Goal: Communication & Community: Answer question/provide support

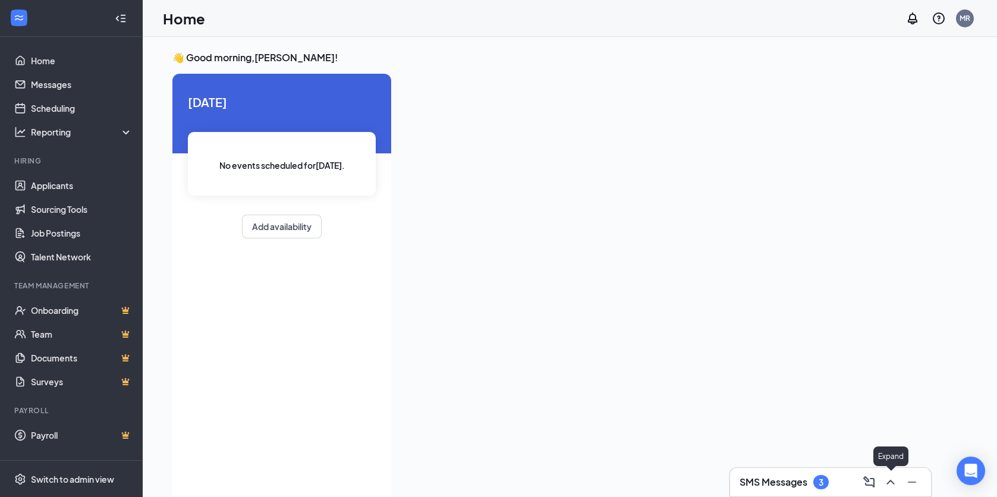
click at [890, 481] on icon "ChevronUp" at bounding box center [890, 482] width 8 height 5
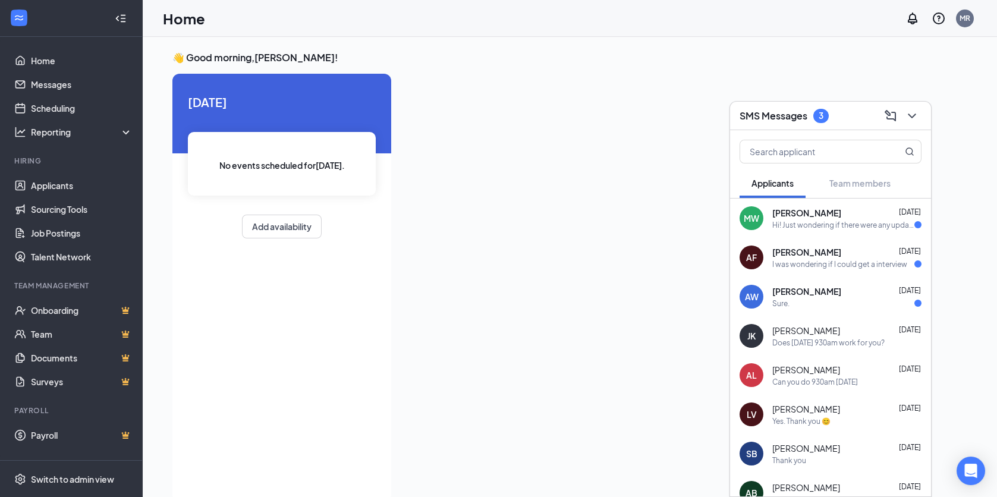
click at [819, 291] on span "[PERSON_NAME]" at bounding box center [806, 291] width 69 height 12
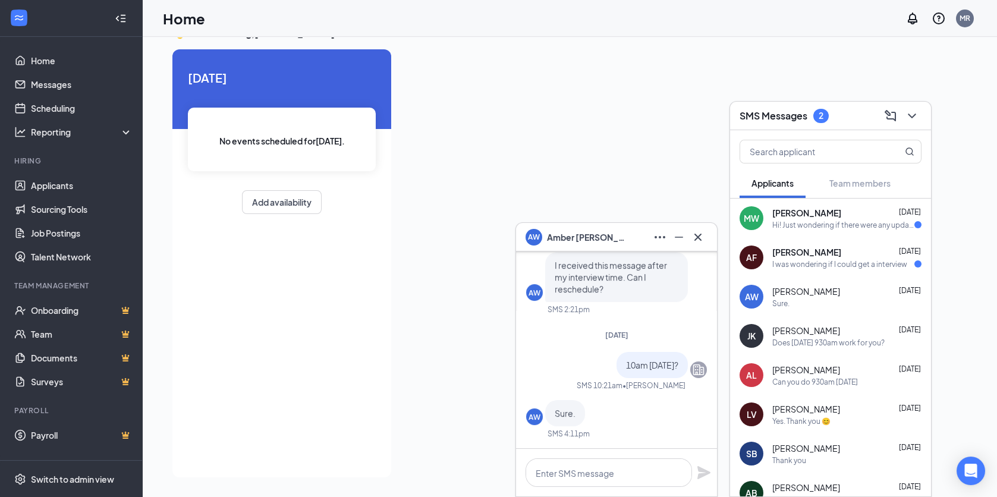
click at [816, 259] on div "I was wondering if I could get a interview" at bounding box center [839, 264] width 135 height 10
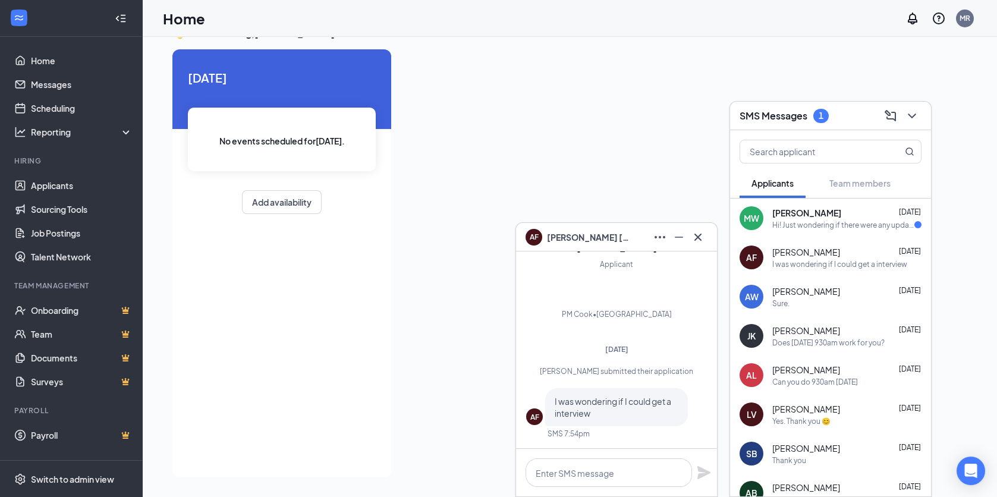
click at [821, 220] on div "Hi! Just wondering if there were any updates ?" at bounding box center [843, 225] width 142 height 10
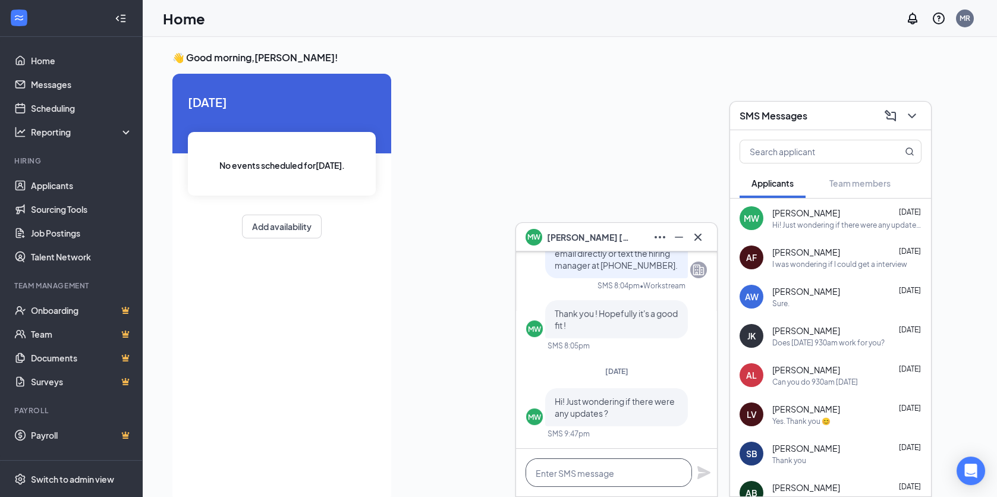
click at [597, 471] on textarea at bounding box center [608, 472] width 166 height 29
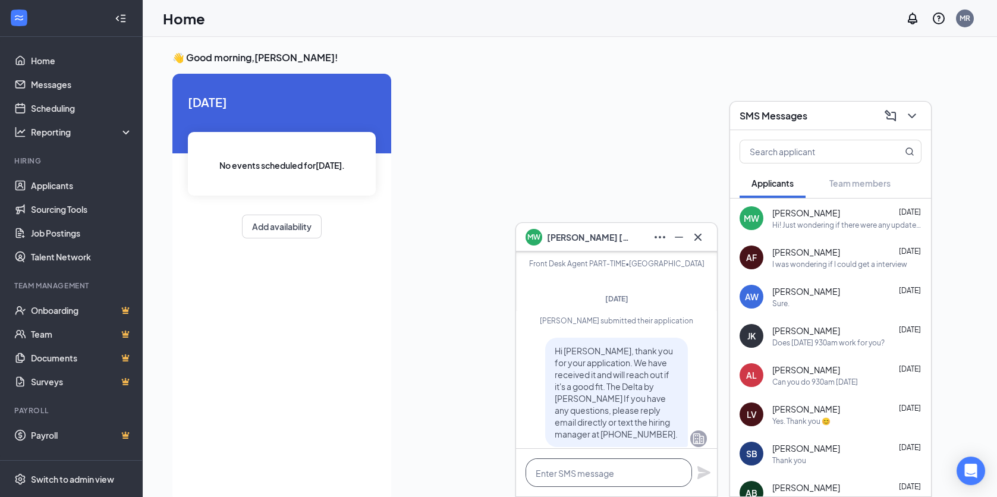
scroll to position [-103, 0]
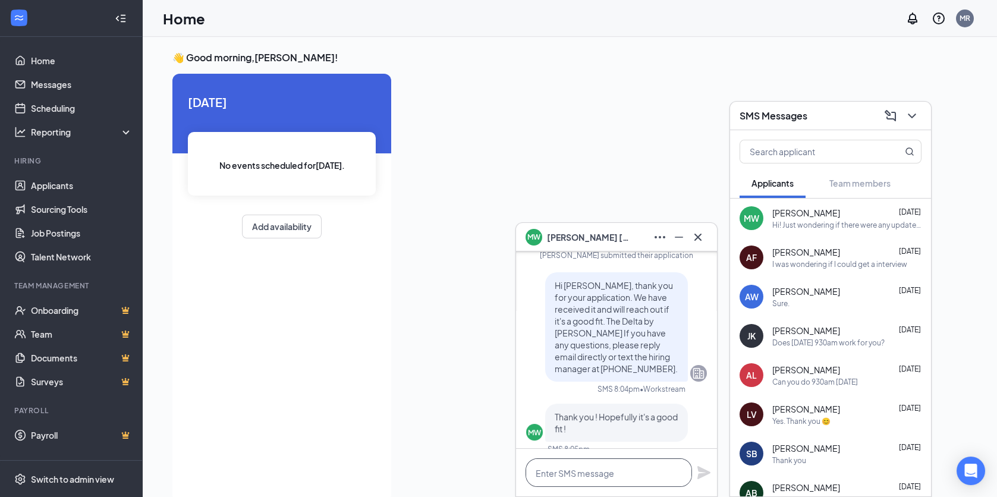
click at [618, 468] on textarea at bounding box center [608, 472] width 166 height 29
click at [617, 479] on textarea "What does you avaiblity look like this week?" at bounding box center [608, 466] width 166 height 40
click at [617, 461] on textarea "What does you availbility look like this week?" at bounding box center [608, 466] width 166 height 40
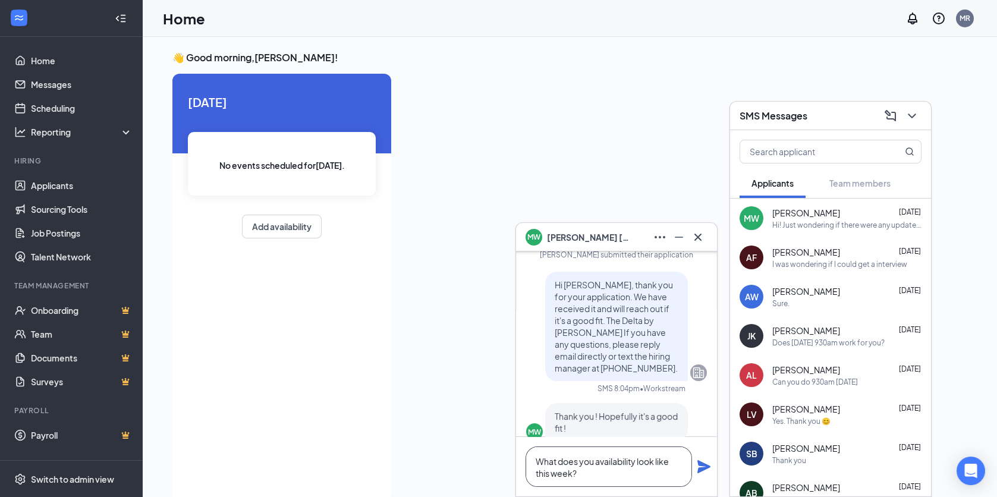
type textarea "What does you availability look like this week?"
click at [708, 468] on icon "Plane" at bounding box center [703, 466] width 13 height 13
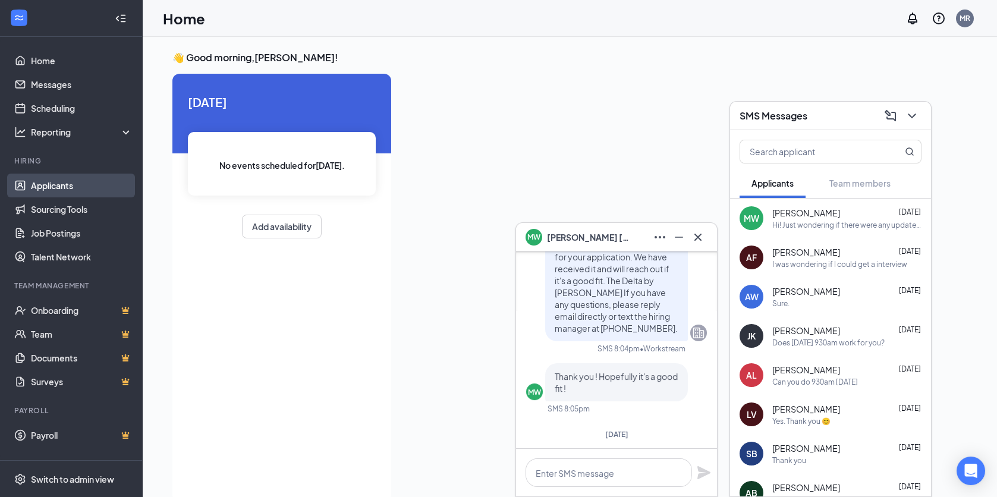
scroll to position [-231, 0]
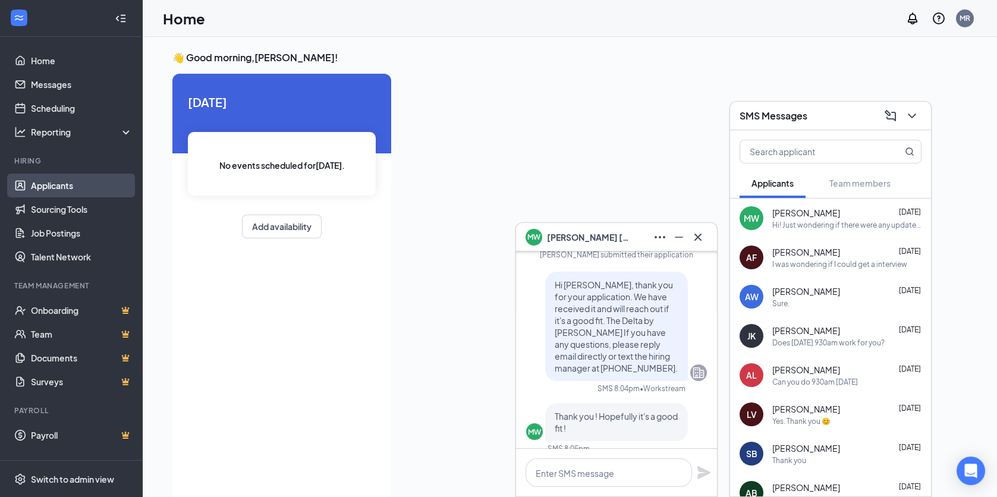
click at [64, 183] on link "Applicants" at bounding box center [82, 186] width 102 height 24
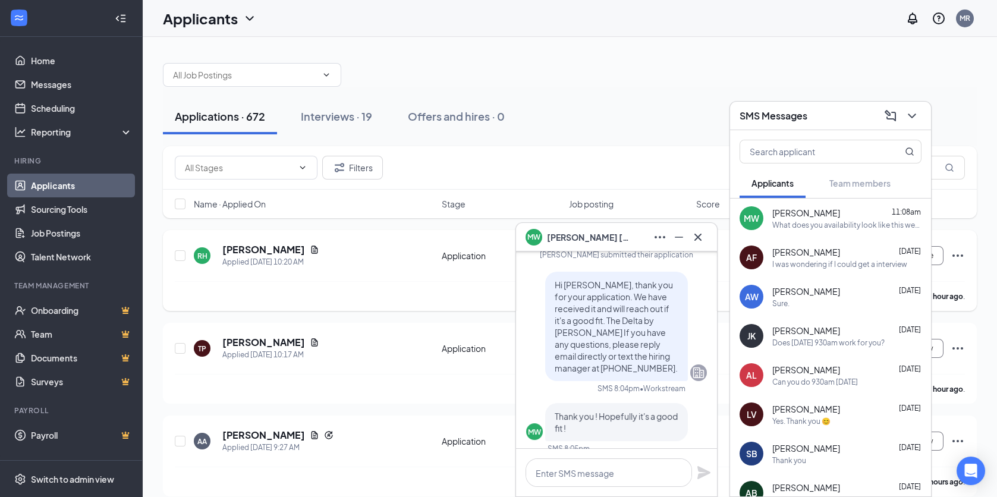
click at [368, 285] on div "[PERSON_NAME] has applied more than an hour ago ." at bounding box center [570, 296] width 790 height 30
click at [700, 237] on icon "Cross" at bounding box center [698, 237] width 14 height 14
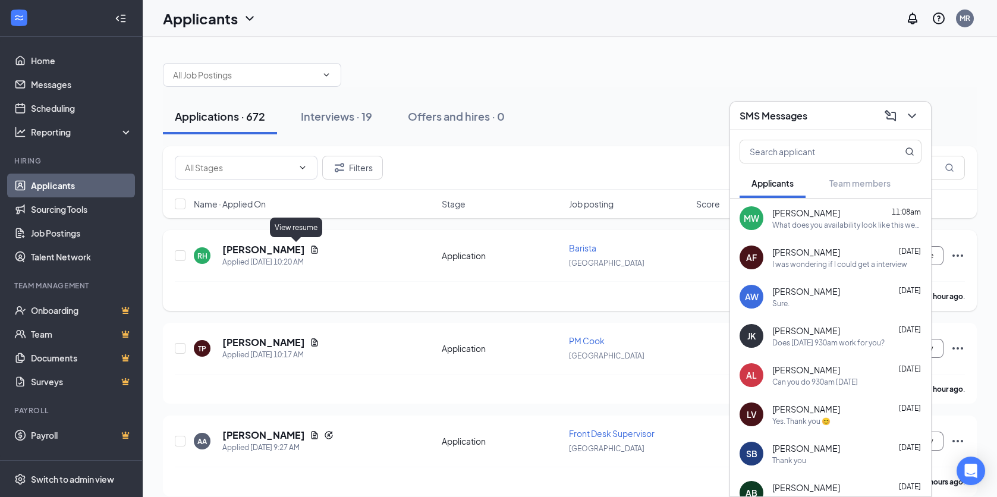
click at [311, 247] on icon "Document" at bounding box center [314, 249] width 7 height 8
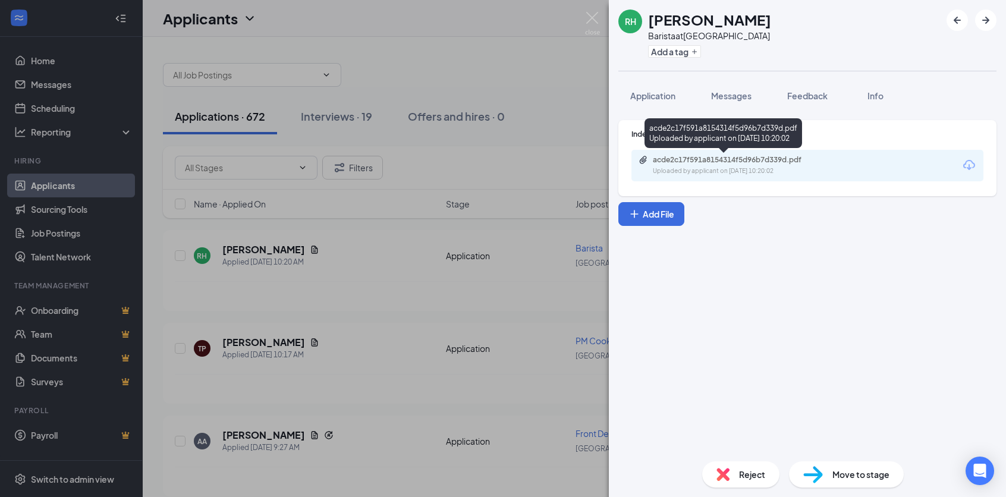
click at [723, 159] on div "acde2c17f591a8154314f5d96b7d339d.pdf" at bounding box center [736, 160] width 166 height 10
click at [753, 478] on span "Reject" at bounding box center [752, 474] width 26 height 13
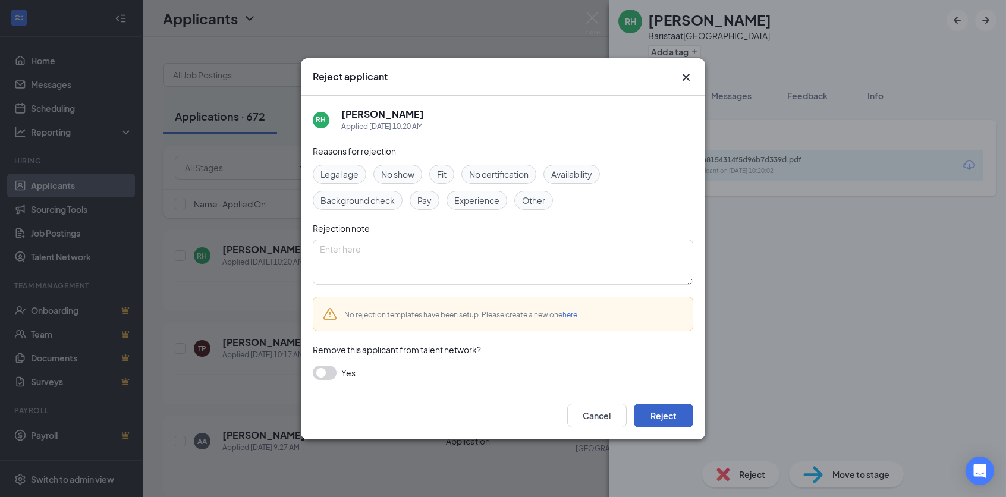
click at [661, 415] on button "Reject" at bounding box center [663, 416] width 59 height 24
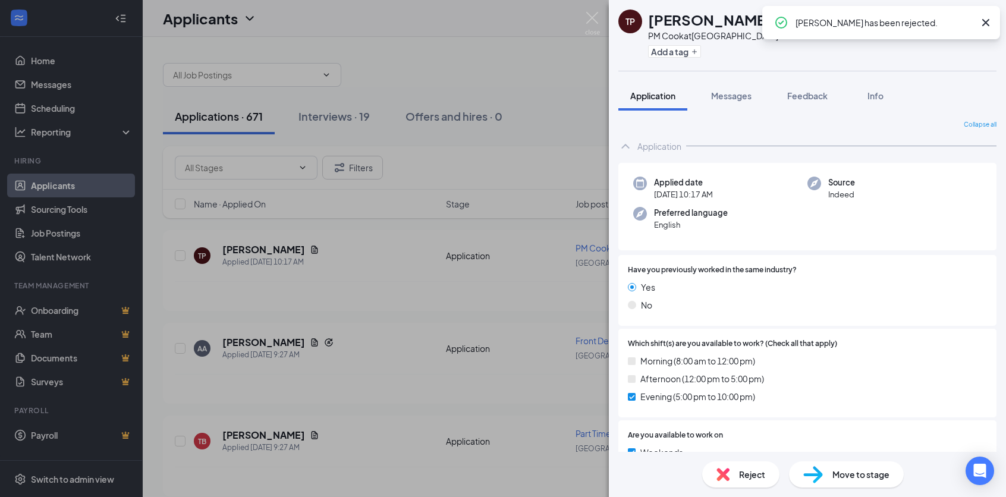
click at [401, 316] on div "TP [PERSON_NAME] PM [PERSON_NAME] at [GEOGRAPHIC_DATA] Add a tag Application Me…" at bounding box center [503, 248] width 1006 height 497
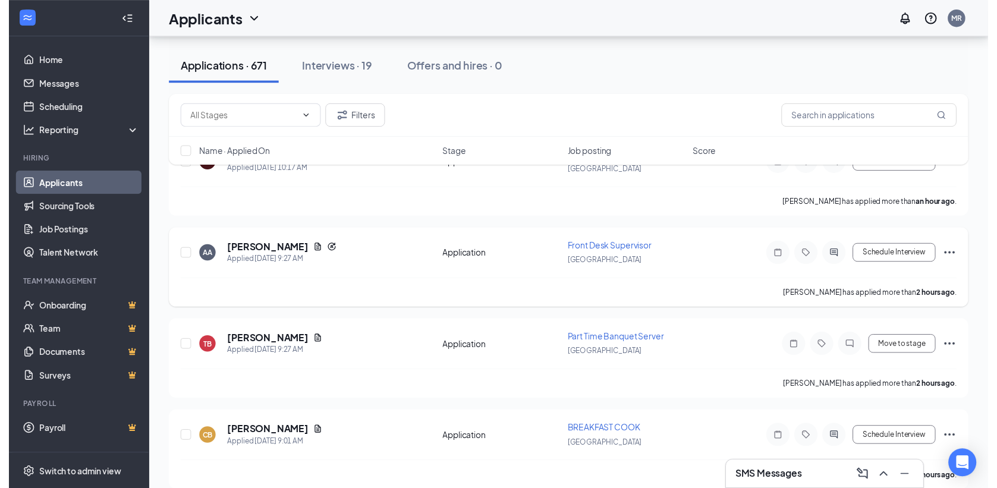
scroll to position [119, 0]
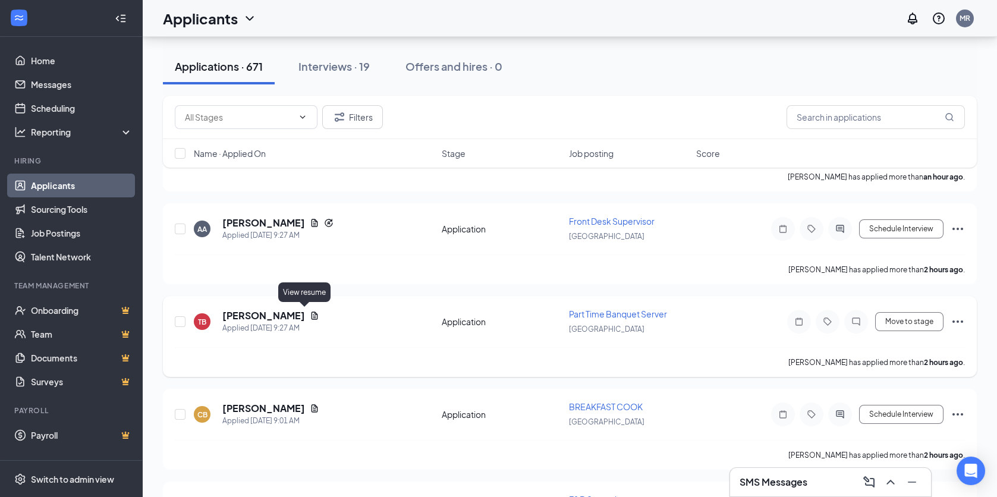
click at [311, 314] on icon "Document" at bounding box center [314, 316] width 7 height 8
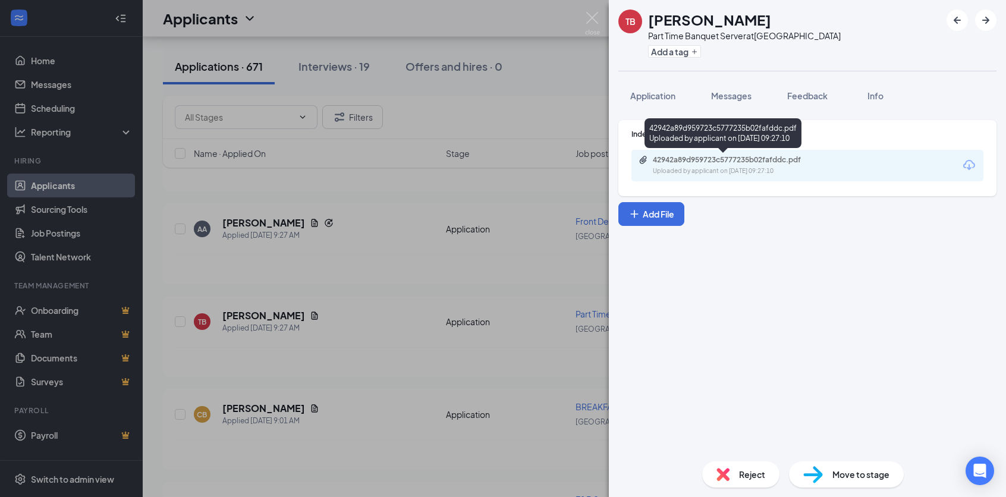
click at [720, 153] on div "42942a89d959723c5777235b02fafddc.pdf Uploaded by applicant on [DATE] 09:27:10" at bounding box center [807, 166] width 352 height 32
click at [718, 158] on div "42942a89d959723c5777235b02fafddc.pdf" at bounding box center [736, 160] width 166 height 10
click at [593, 17] on img at bounding box center [592, 23] width 15 height 23
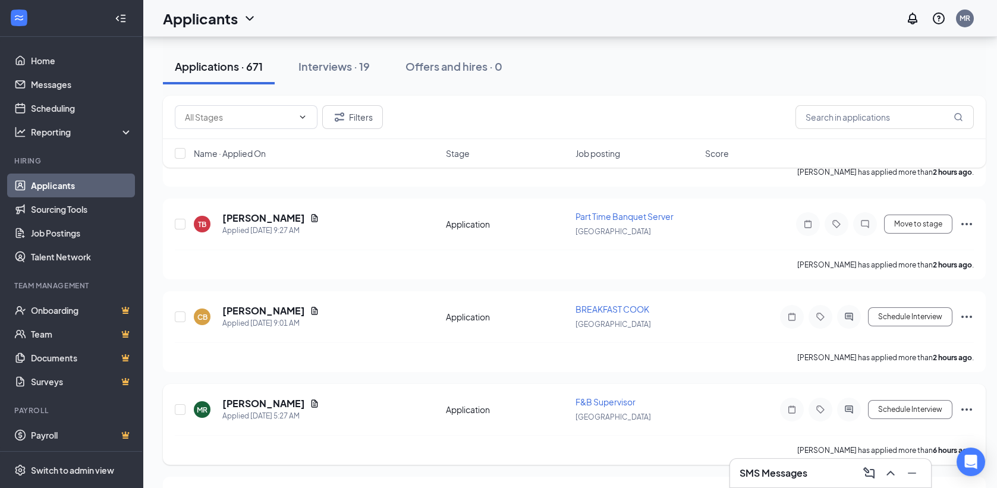
scroll to position [297, 0]
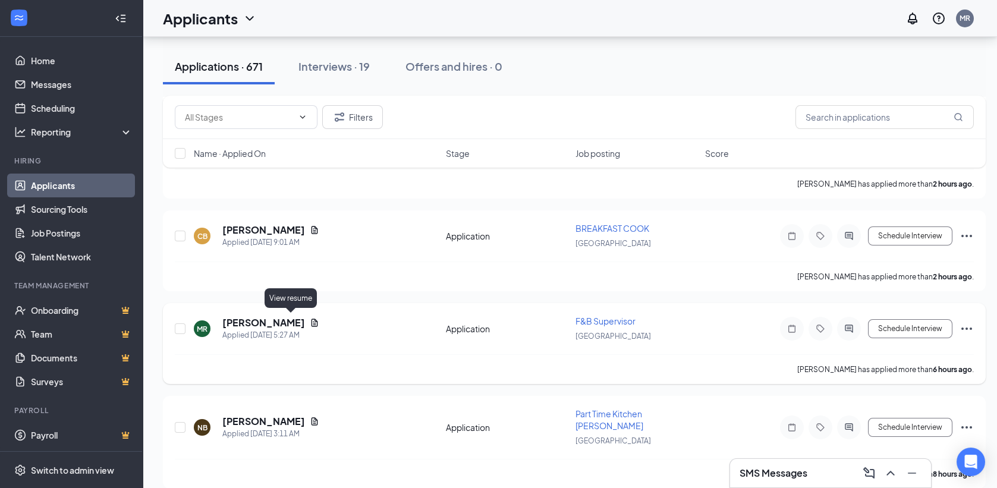
click at [310, 319] on icon "Document" at bounding box center [315, 323] width 10 height 10
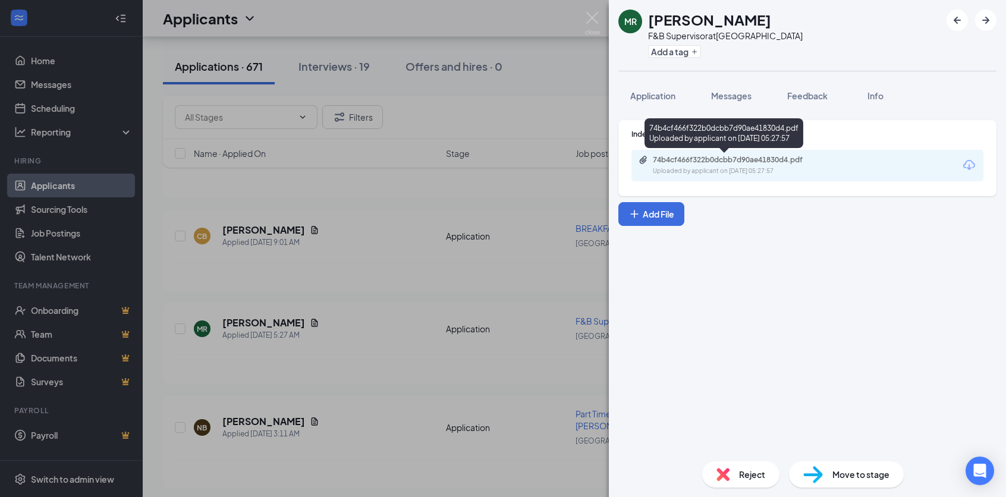
click at [692, 158] on div "74b4cf466f322b0dcbb7d90ae41830d4.pdf" at bounding box center [736, 160] width 166 height 10
click at [749, 468] on span "Reject" at bounding box center [752, 474] width 26 height 13
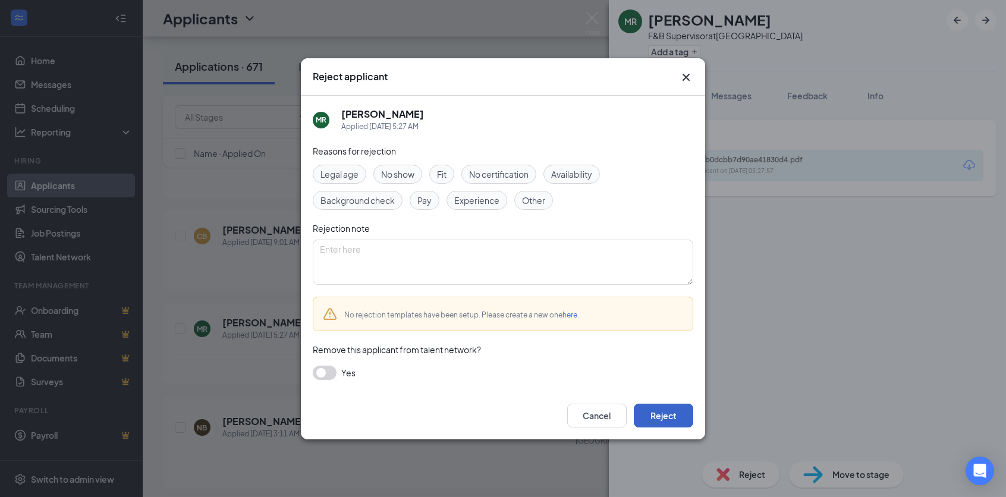
click at [656, 408] on button "Reject" at bounding box center [663, 416] width 59 height 24
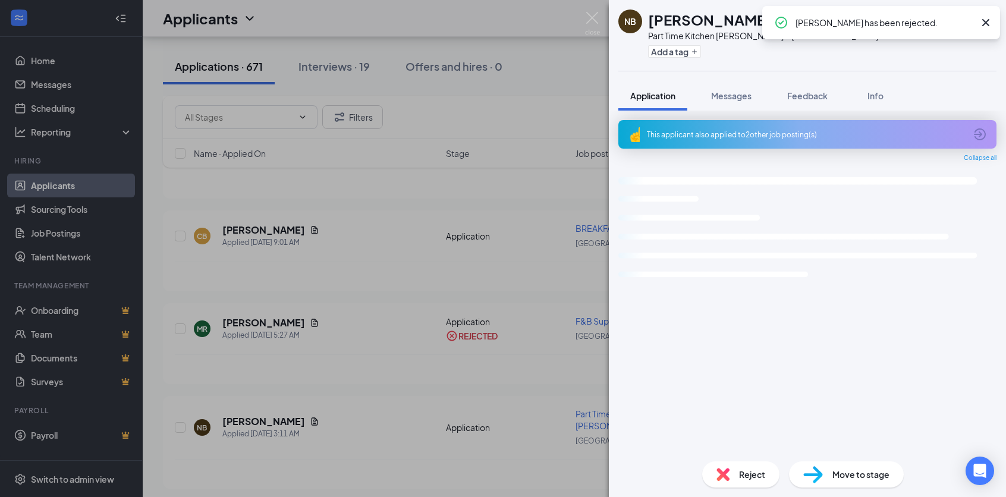
click at [417, 390] on div "NB [PERSON_NAME] Part Time Kitchen [PERSON_NAME] at [GEOGRAPHIC_DATA] Add a tag…" at bounding box center [503, 248] width 1006 height 497
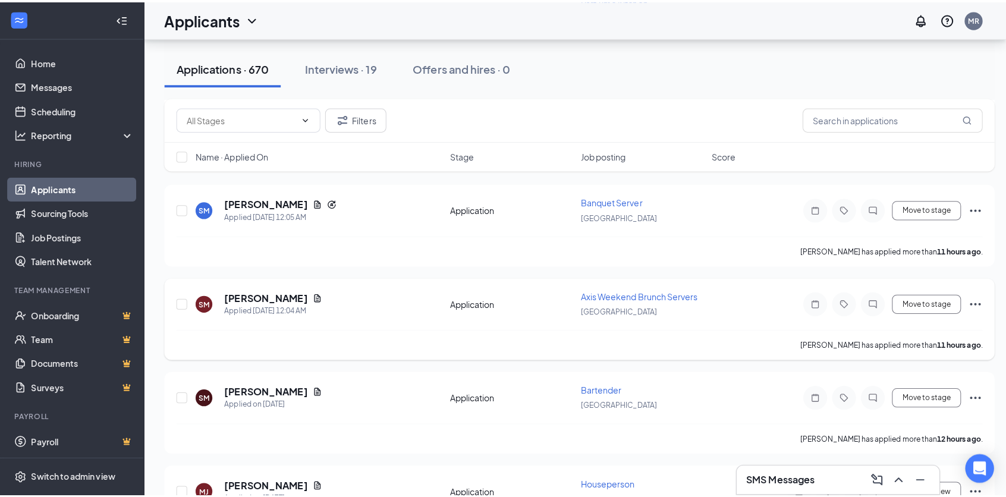
scroll to position [654, 0]
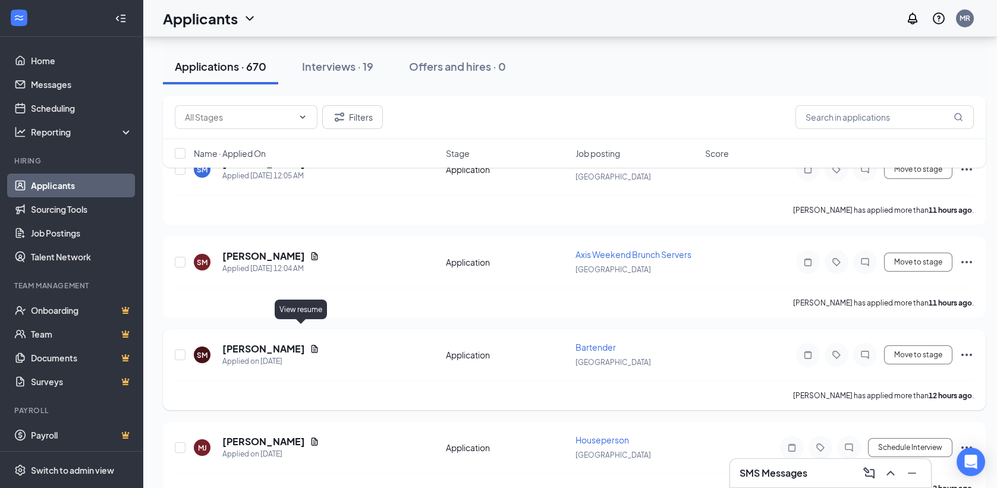
click at [311, 345] on icon "Document" at bounding box center [314, 349] width 7 height 8
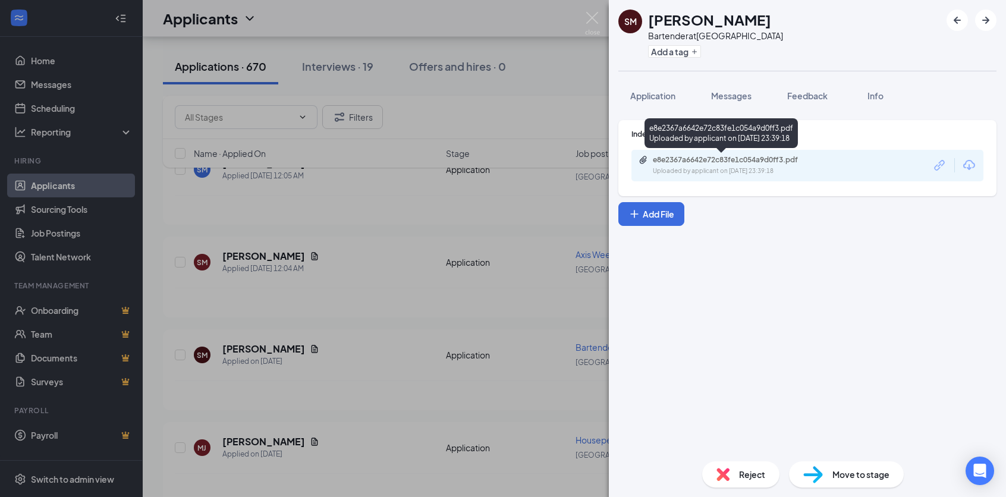
click at [699, 158] on div "e8e2367a6642e72c83fe1c054a9d0ff3.pdf" at bounding box center [736, 160] width 166 height 10
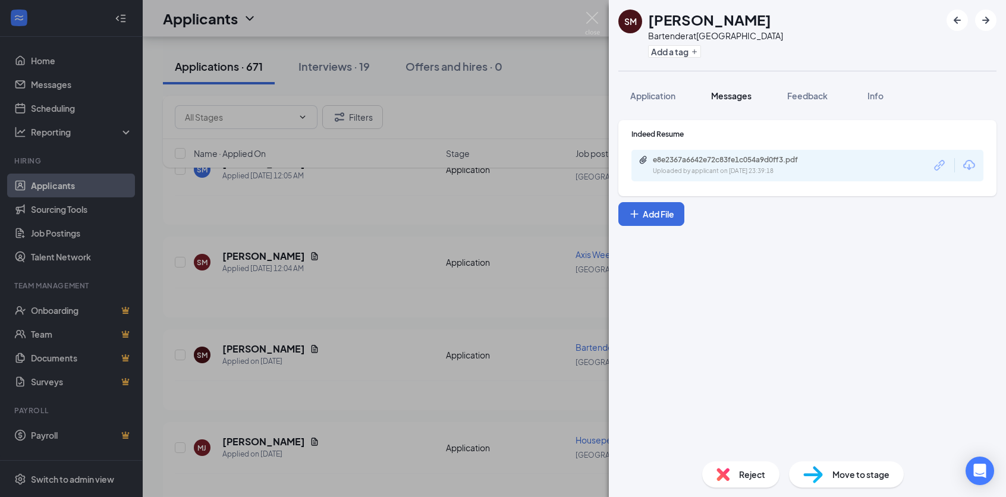
click at [739, 97] on span "Messages" at bounding box center [731, 95] width 40 height 11
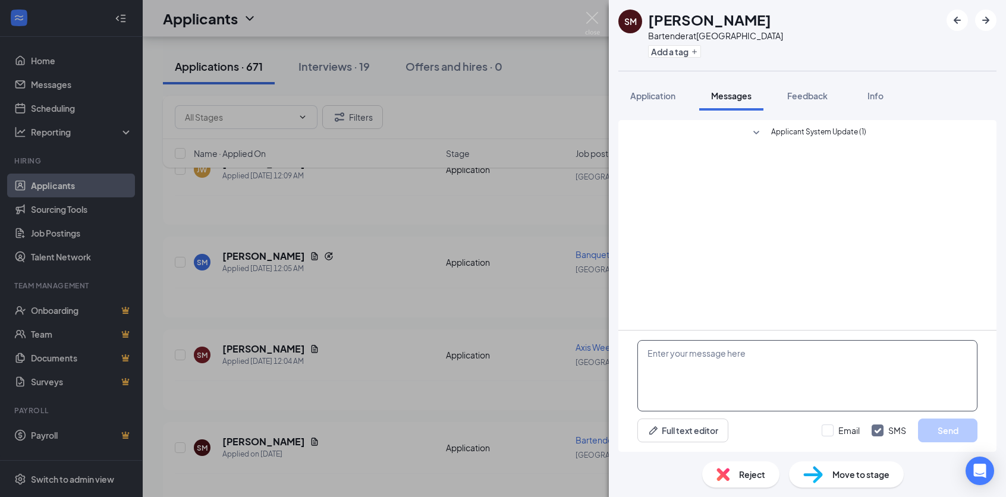
click at [690, 375] on textarea at bounding box center [807, 375] width 340 height 71
paste textarea "Hello! This is [PERSON_NAME], General Manager/ Director of Culinary and Beverag…"
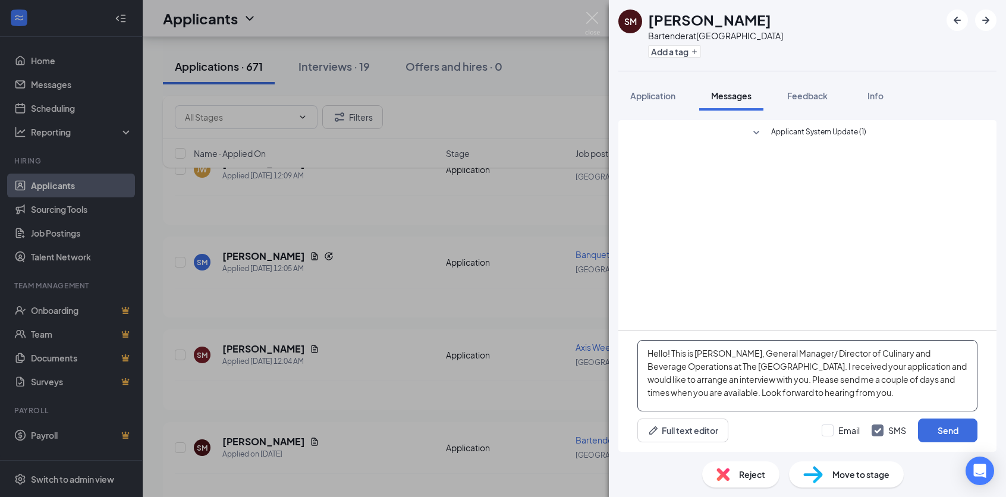
scroll to position [13, 0]
type textarea "Hello! This is [PERSON_NAME], General Manager/ Director of Culinary and Beverag…"
click at [830, 429] on input "Email" at bounding box center [840, 430] width 38 height 12
checkbox input "true"
click at [937, 430] on button "Send" at bounding box center [947, 430] width 59 height 24
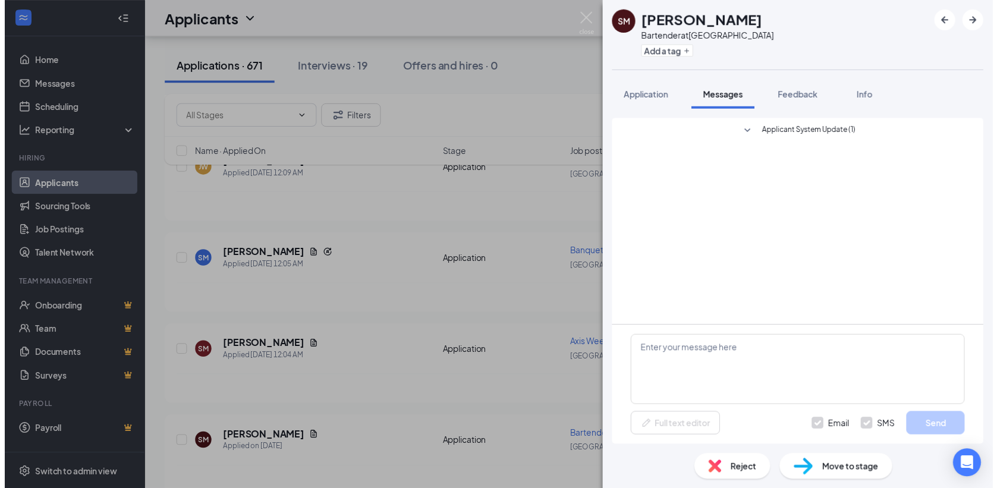
scroll to position [0, 0]
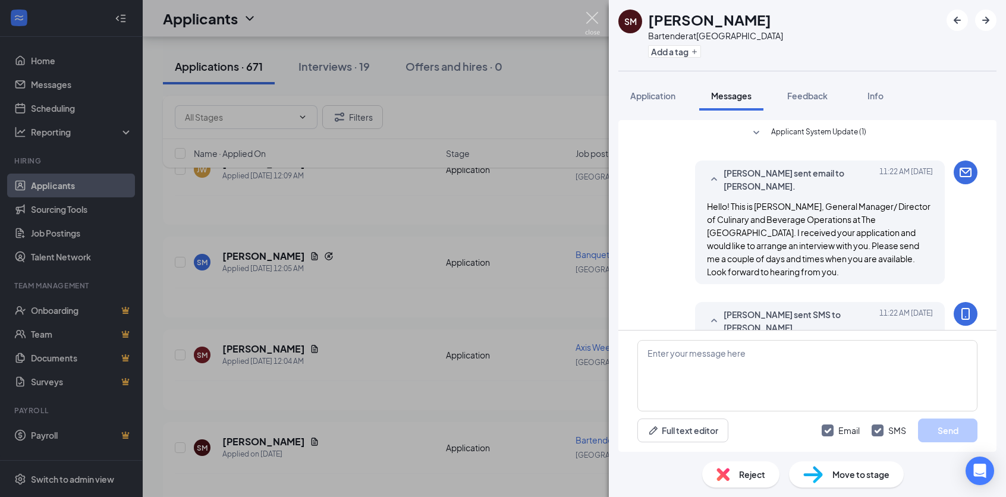
drag, startPoint x: 593, startPoint y: 17, endPoint x: 579, endPoint y: 33, distance: 21.5
click at [592, 17] on img at bounding box center [592, 23] width 15 height 23
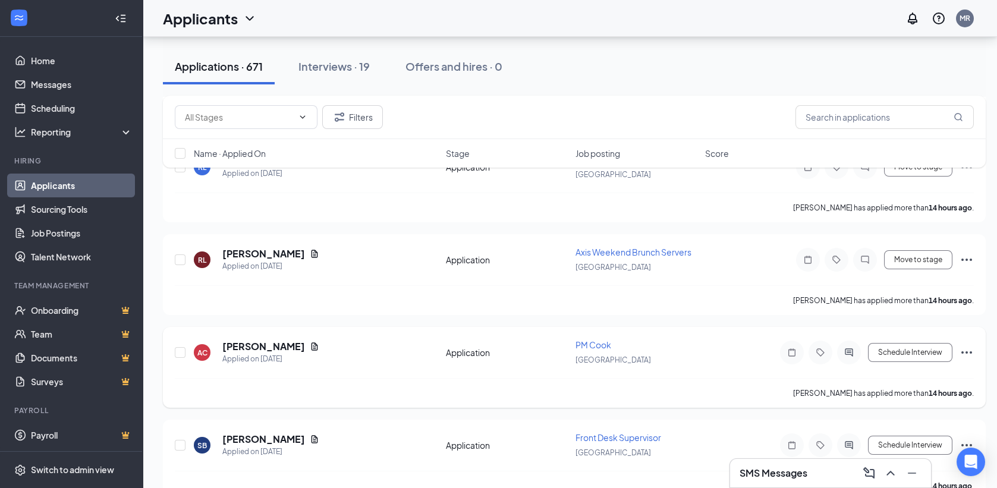
scroll to position [1308, 0]
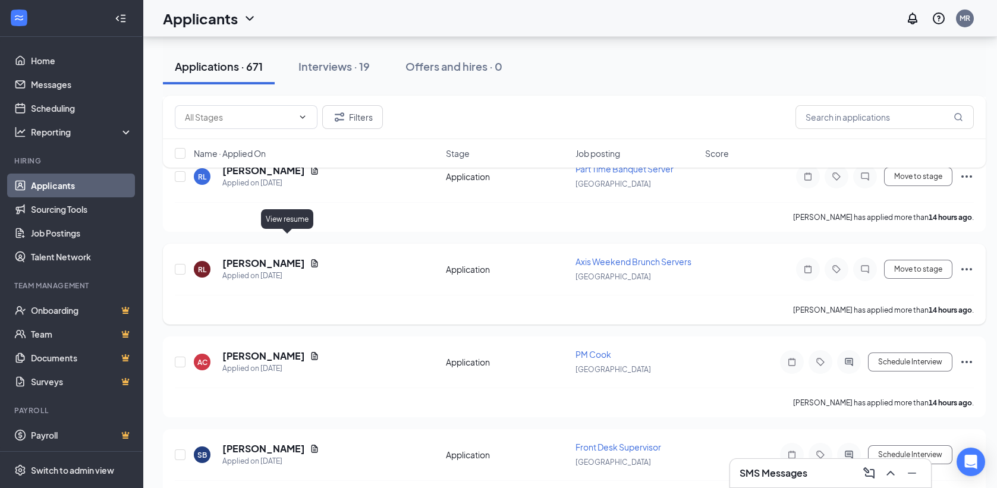
click at [310, 259] on icon "Document" at bounding box center [315, 264] width 10 height 10
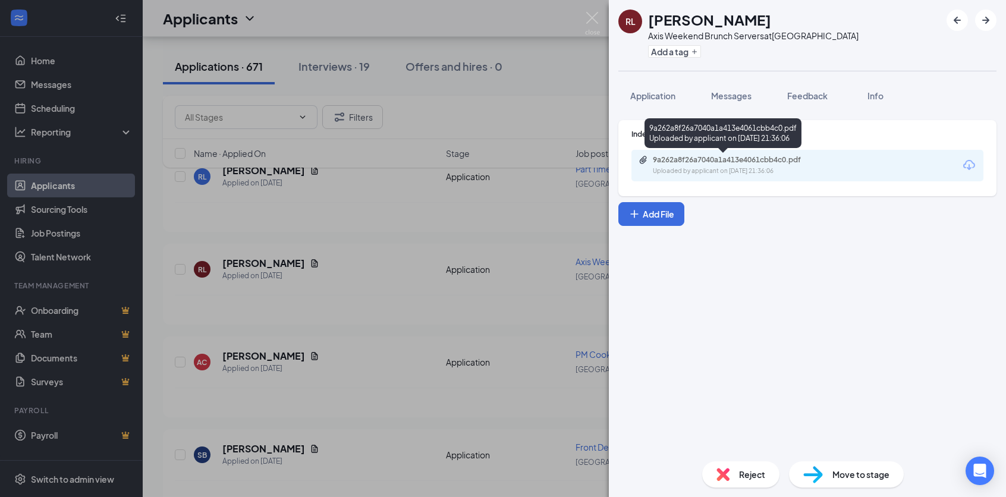
click at [700, 162] on div "9a262a8f26a7040a1a413e4061cbb4c0.pdf" at bounding box center [736, 160] width 166 height 10
click at [368, 250] on div "[PERSON_NAME] Axis Weekend Brunch Servers at [GEOGRAPHIC_DATA] Add a tag Applic…" at bounding box center [503, 248] width 1006 height 497
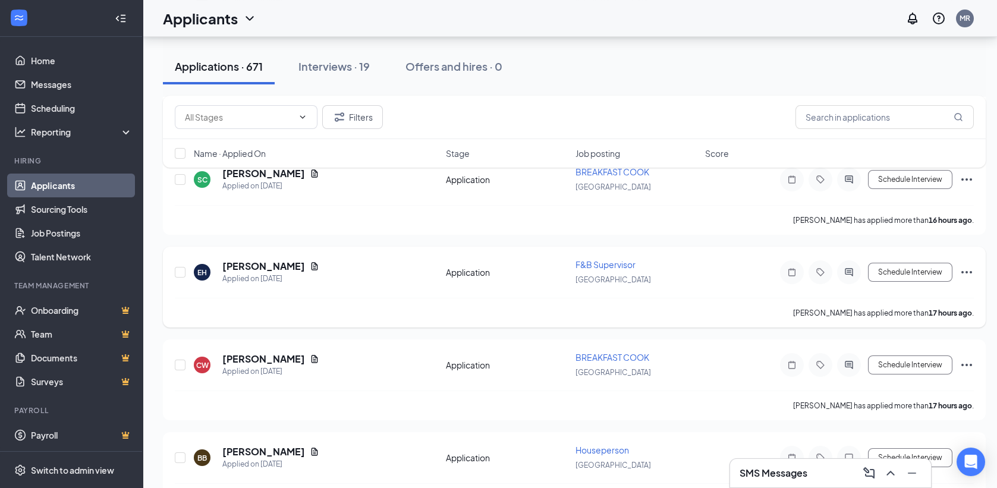
scroll to position [2140, 0]
click at [310, 261] on icon "Document" at bounding box center [315, 266] width 10 height 10
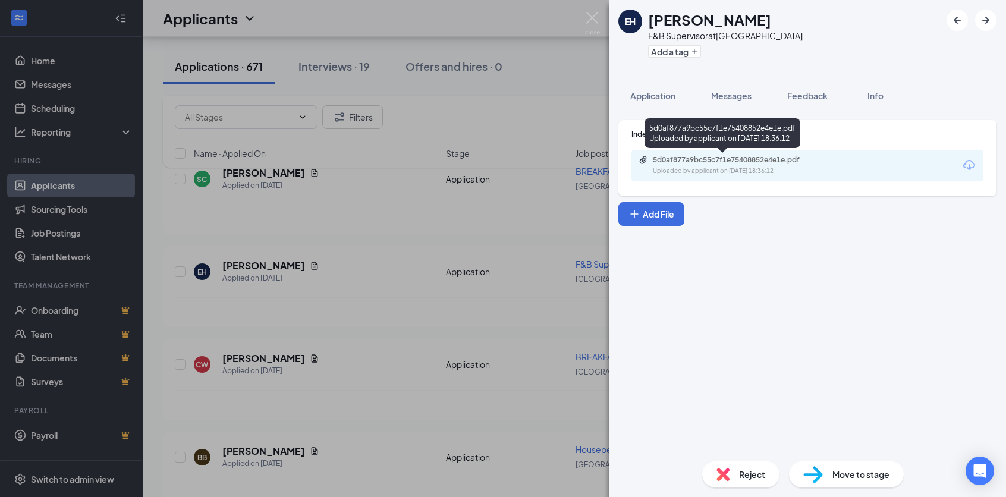
click at [722, 157] on div "5d0af877a9bc55c7f1e75408852e4e1e.pdf" at bounding box center [736, 160] width 166 height 10
click at [591, 20] on img at bounding box center [592, 23] width 15 height 23
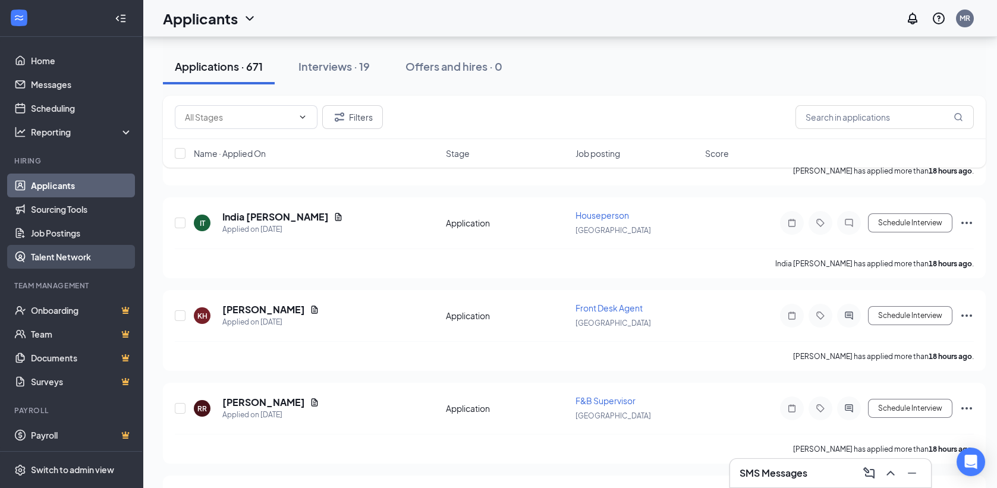
scroll to position [2556, 0]
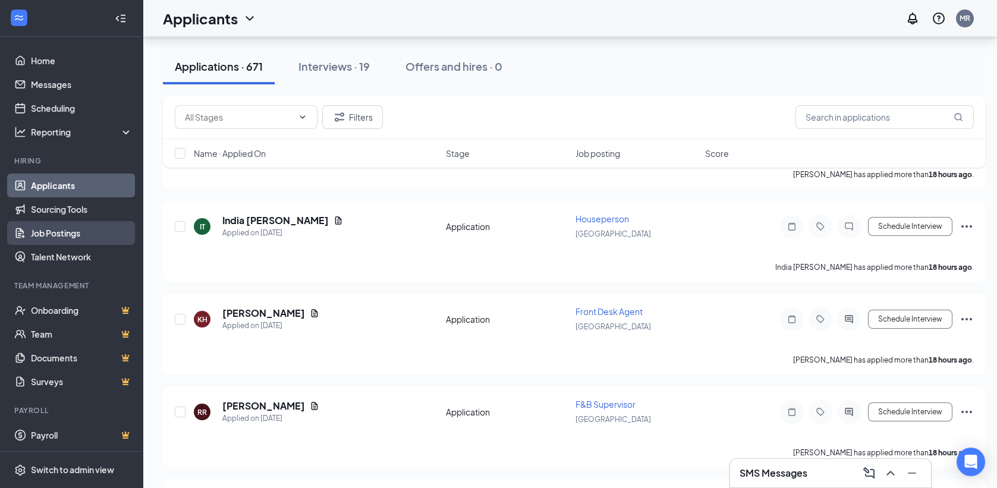
click at [67, 237] on link "Job Postings" at bounding box center [82, 233] width 102 height 24
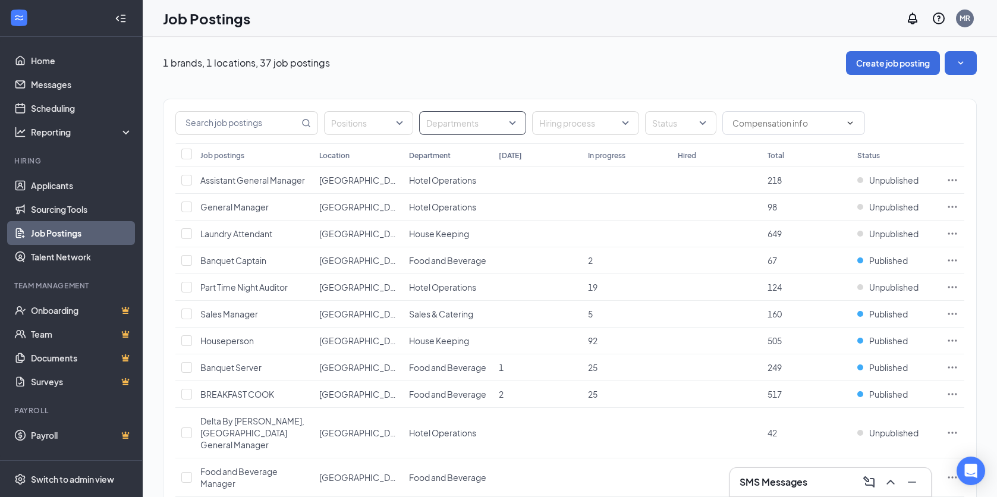
click at [515, 124] on div "Departments" at bounding box center [472, 123] width 107 height 24
click at [481, 204] on span "Food and Beverage" at bounding box center [483, 209] width 77 height 11
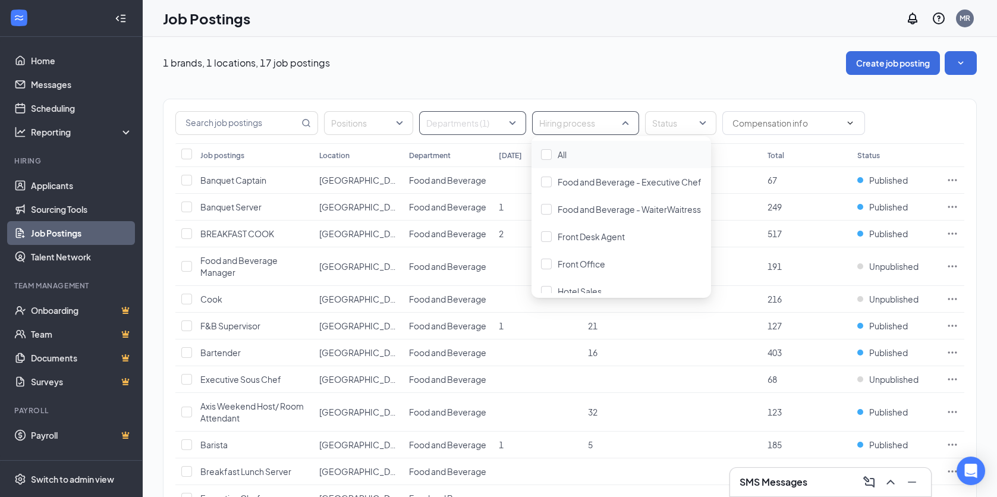
click at [617, 122] on div at bounding box center [579, 123] width 89 height 19
click at [687, 127] on div at bounding box center [674, 123] width 53 height 19
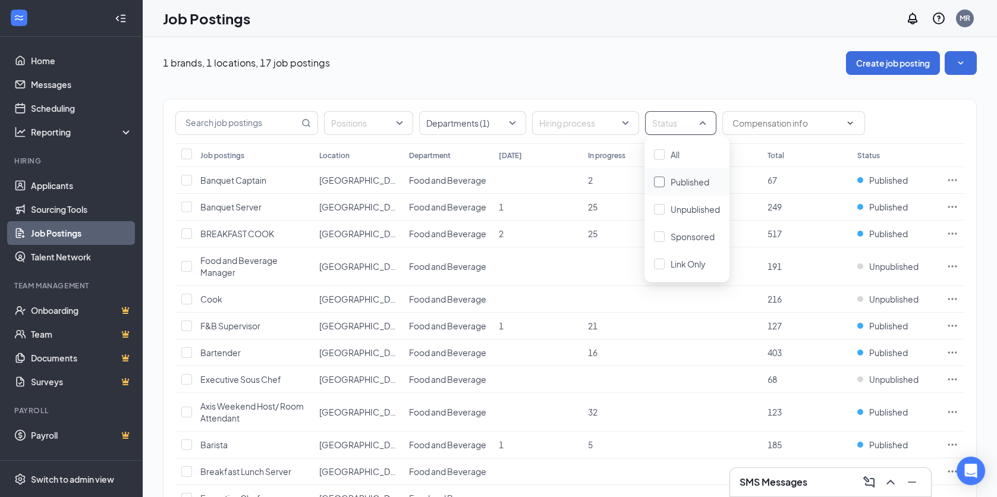
click at [697, 178] on span "Published" at bounding box center [689, 182] width 39 height 11
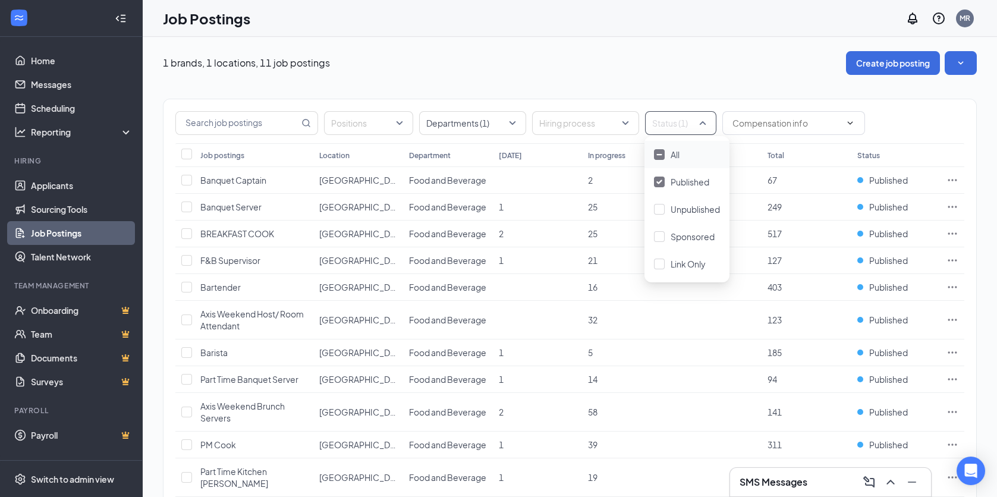
click at [907, 126] on div "Positions Departments (1) Hiring process Status (1)" at bounding box center [569, 123] width 789 height 24
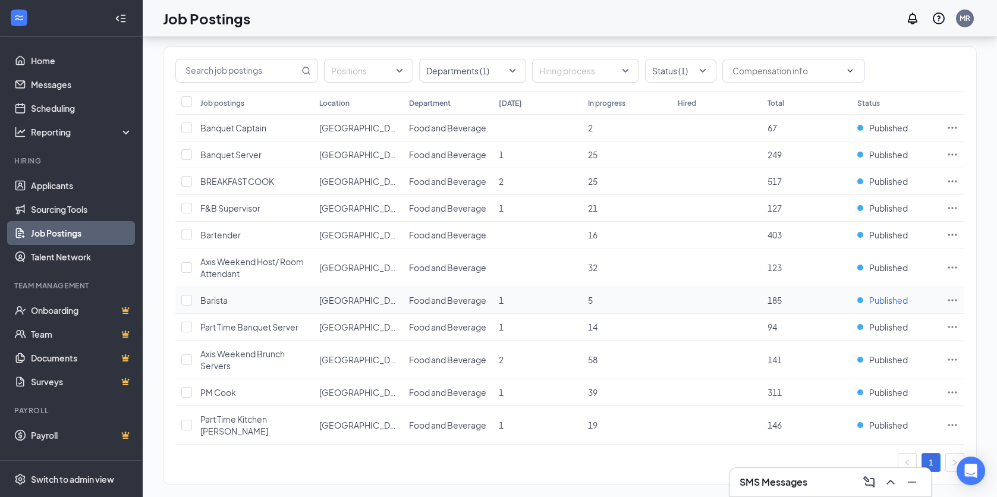
click at [884, 301] on span "Published" at bounding box center [888, 300] width 39 height 12
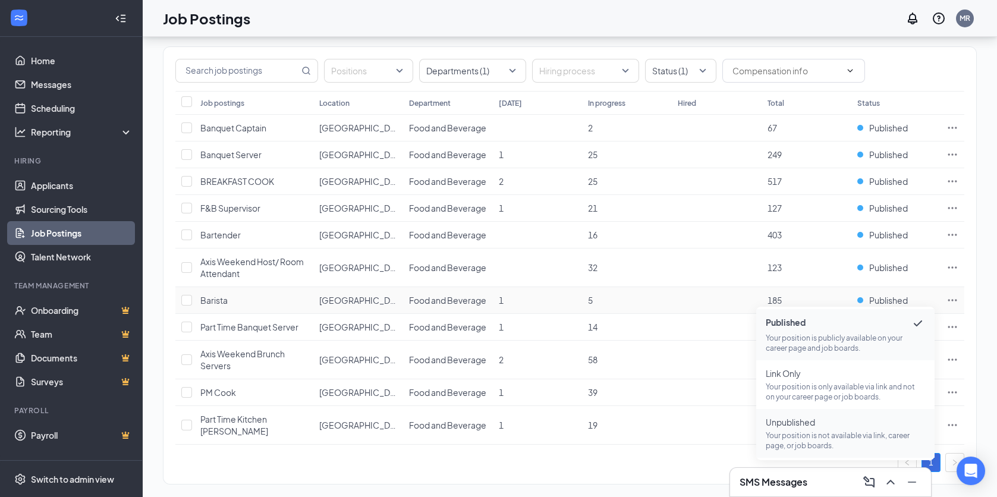
click at [795, 430] on p "Your position is not available via link, career page, or job boards." at bounding box center [845, 440] width 159 height 20
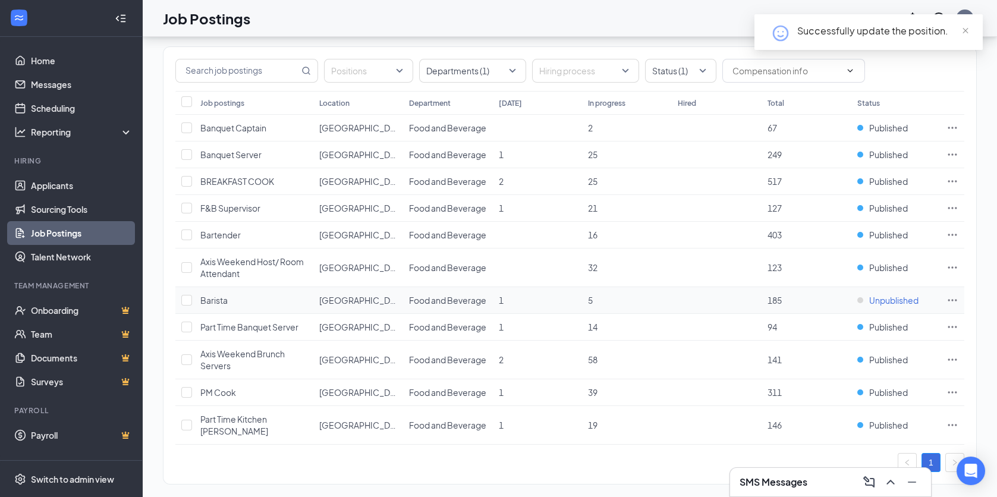
click at [897, 297] on span "Unpublished" at bounding box center [893, 300] width 49 height 12
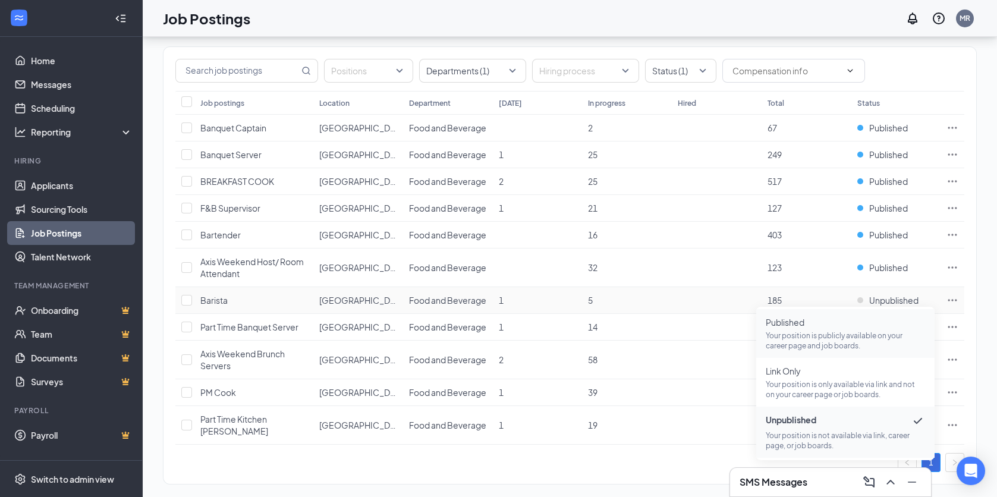
click at [788, 326] on span "Published" at bounding box center [845, 322] width 159 height 12
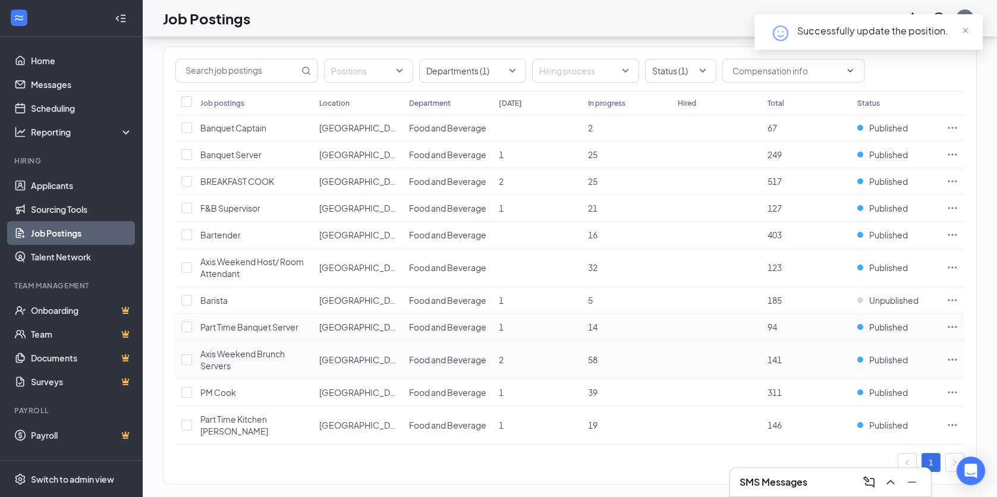
scroll to position [26, 0]
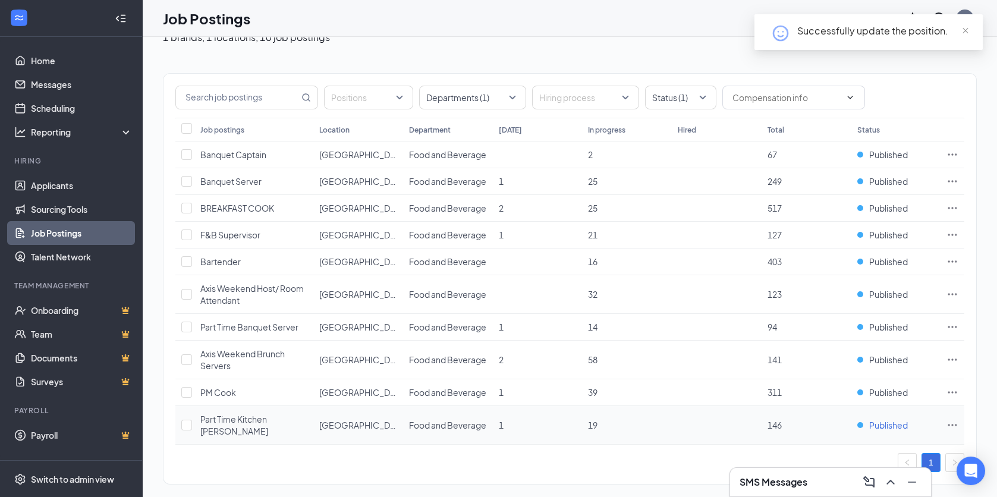
click at [896, 419] on span "Published" at bounding box center [888, 425] width 39 height 12
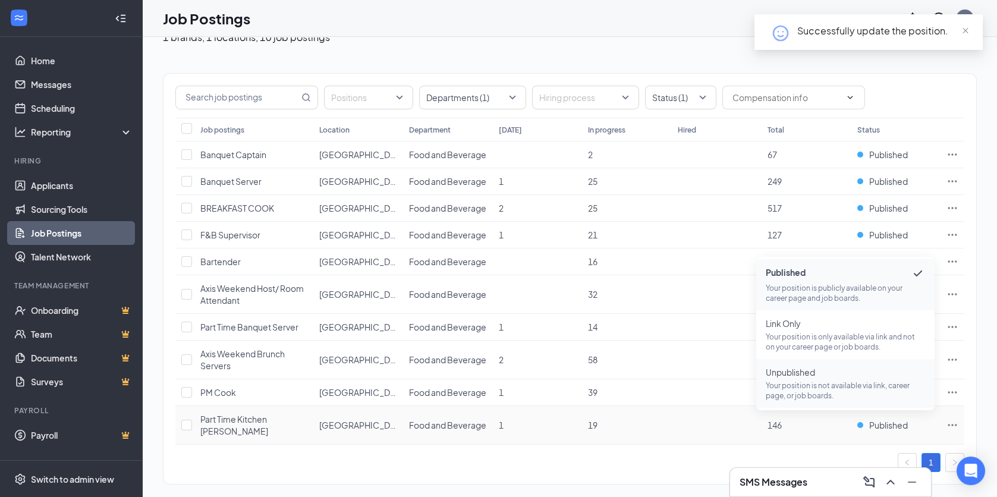
click at [808, 388] on p "Your position is not available via link, career page, or job boards." at bounding box center [845, 390] width 159 height 20
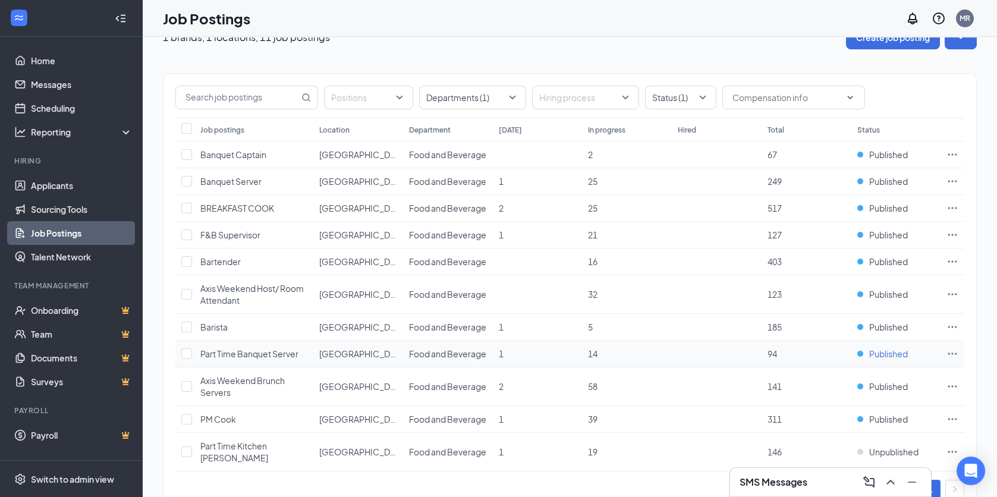
click at [884, 350] on span "Published" at bounding box center [888, 354] width 39 height 12
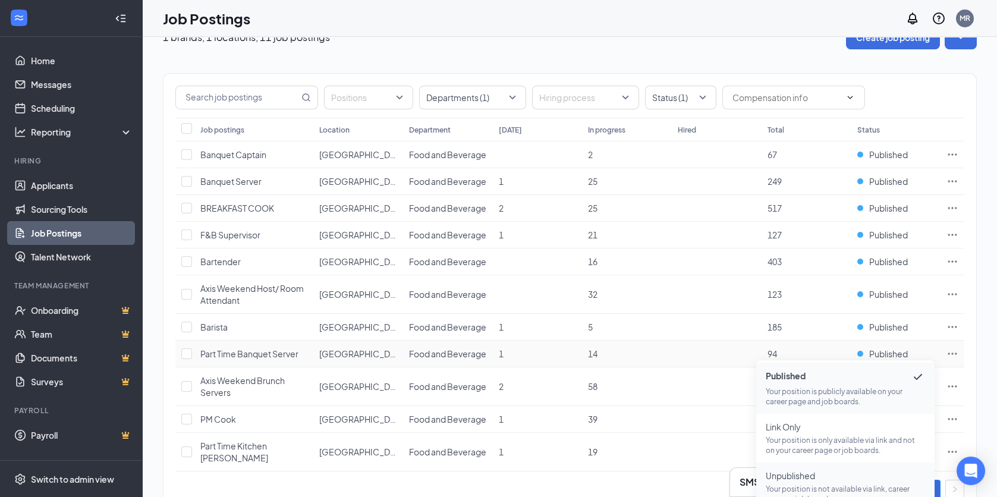
click at [801, 479] on span "Unpublished" at bounding box center [845, 476] width 159 height 12
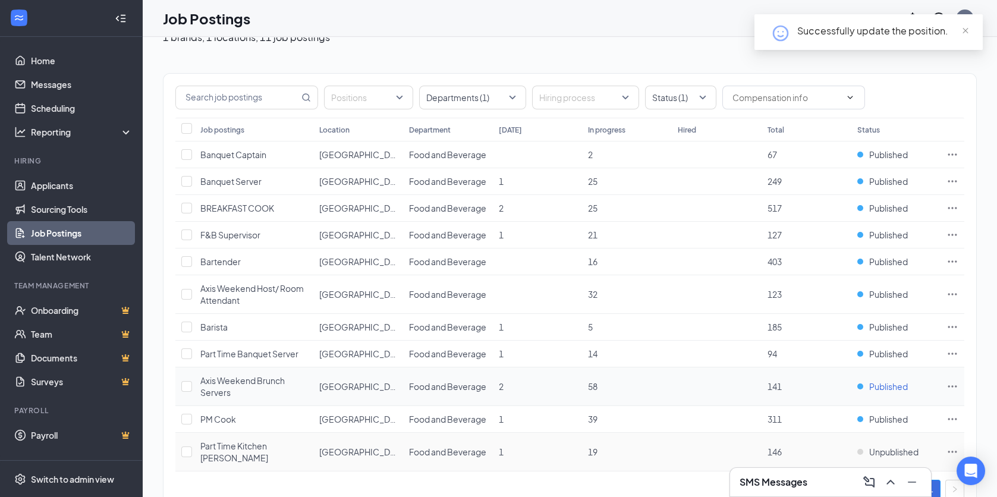
scroll to position [0, 0]
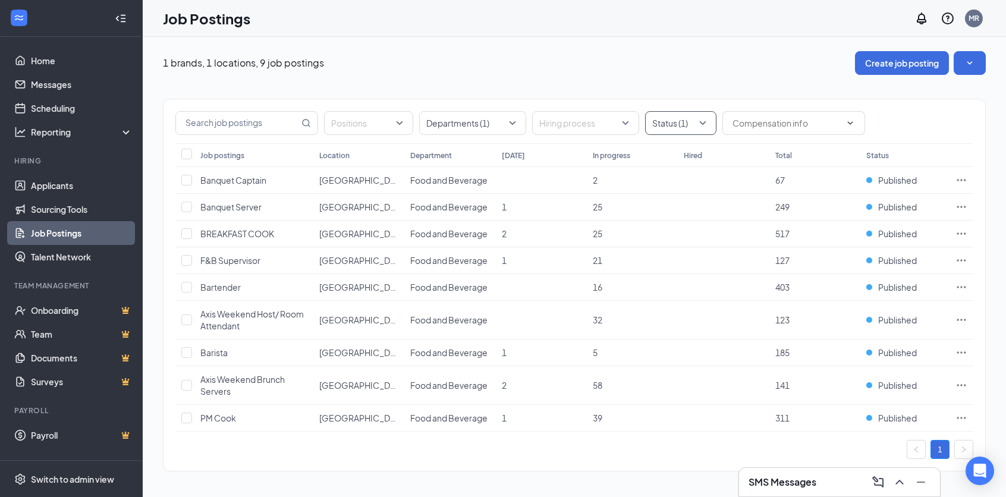
click at [709, 119] on div "Status (1)" at bounding box center [680, 123] width 71 height 24
click at [659, 156] on div at bounding box center [659, 154] width 11 height 11
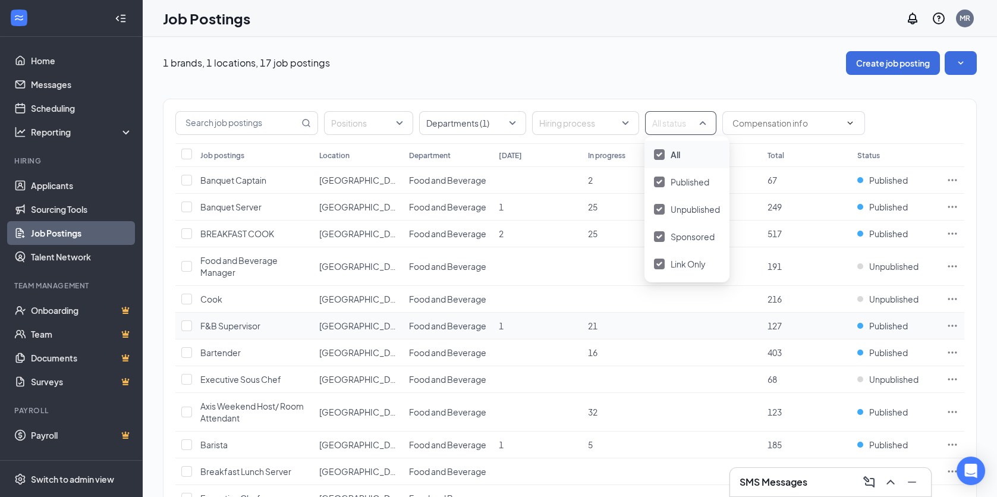
click at [726, 329] on td at bounding box center [717, 326] width 90 height 27
click at [514, 123] on div "Departments (1)" at bounding box center [472, 123] width 107 height 24
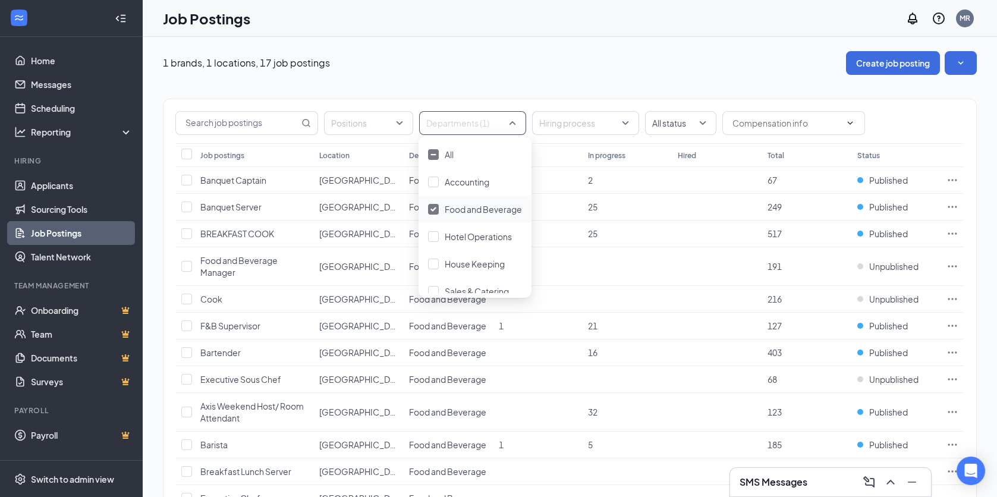
click at [433, 209] on img at bounding box center [433, 209] width 6 height 5
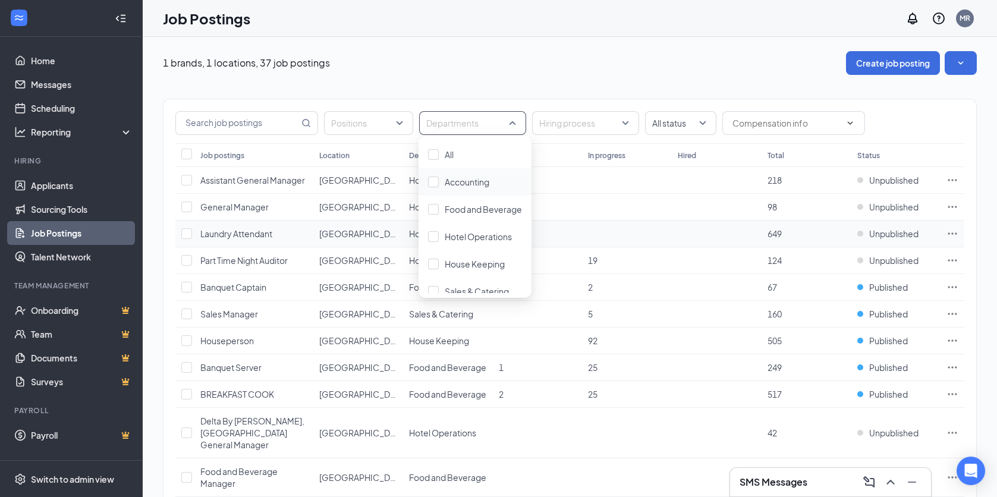
click at [709, 224] on td at bounding box center [717, 234] width 90 height 27
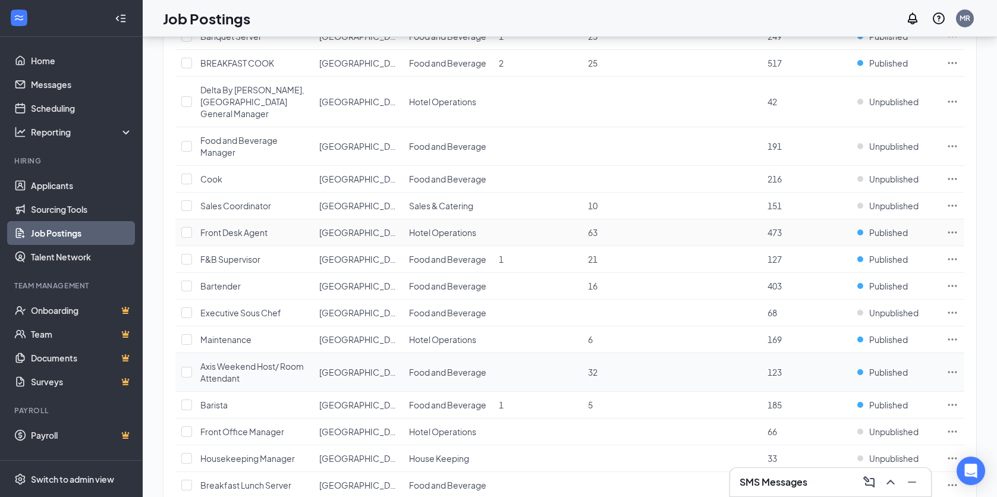
scroll to position [357, 0]
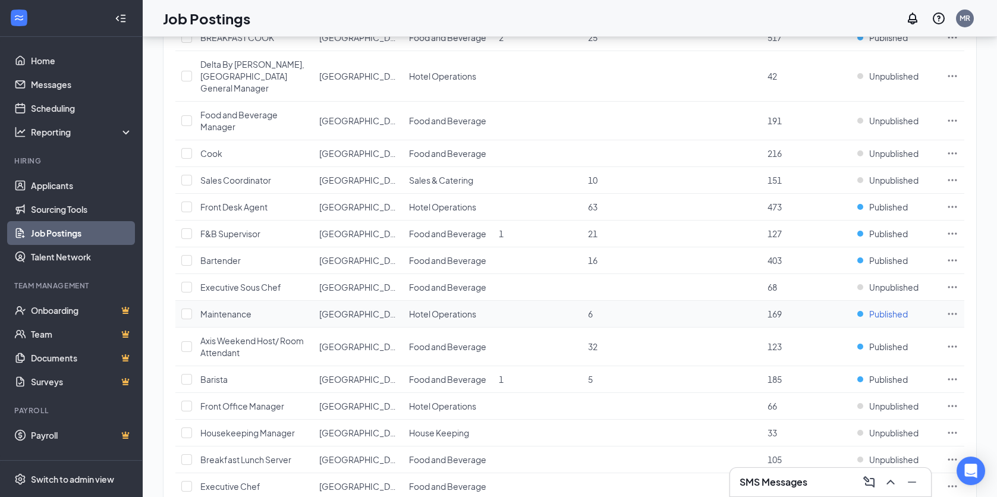
click at [887, 308] on span "Published" at bounding box center [888, 314] width 39 height 12
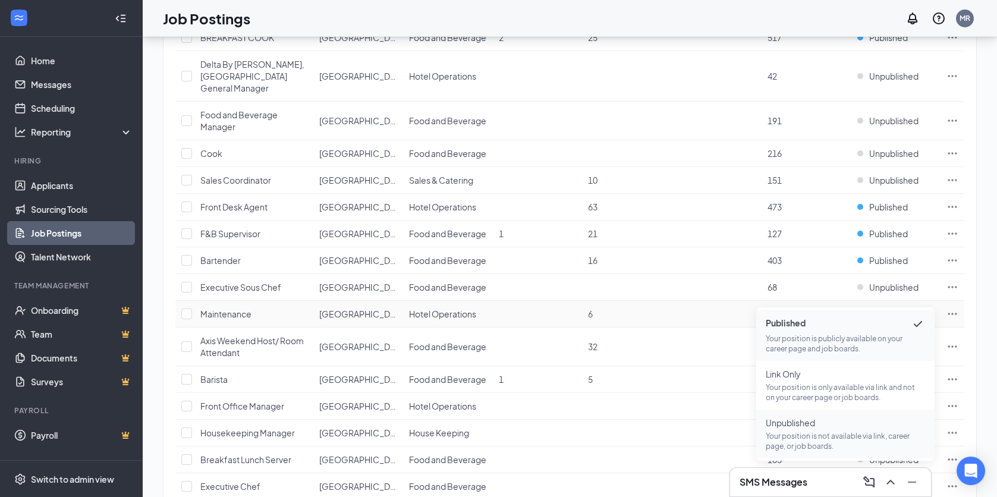
click at [797, 434] on p "Your position is not available via link, career page, or job boards." at bounding box center [845, 441] width 159 height 20
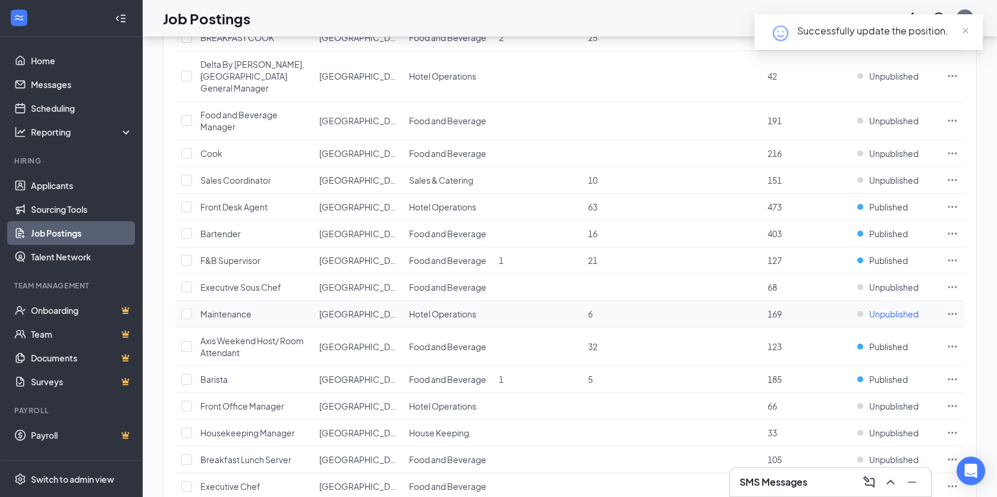
click at [904, 308] on span "Unpublished" at bounding box center [893, 314] width 49 height 12
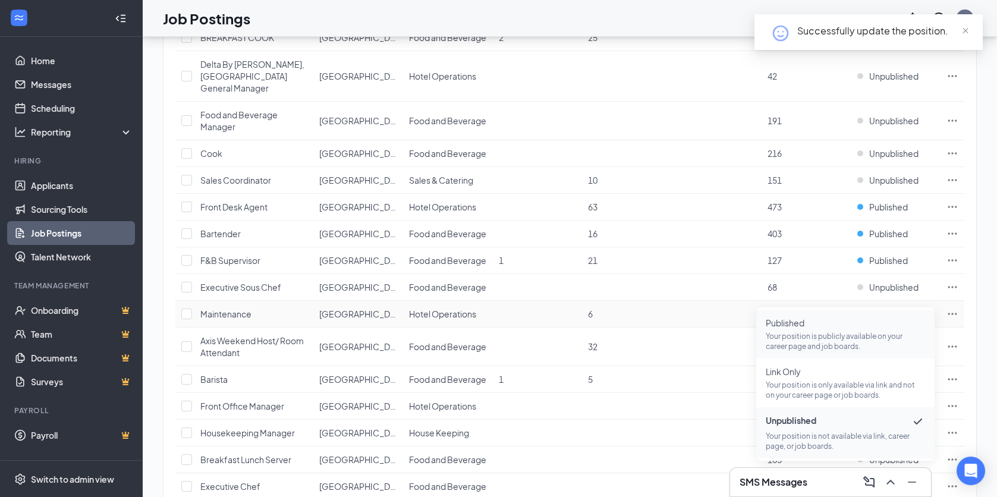
click at [824, 331] on p "Your position is publicly available on your career page and job boards." at bounding box center [845, 341] width 159 height 20
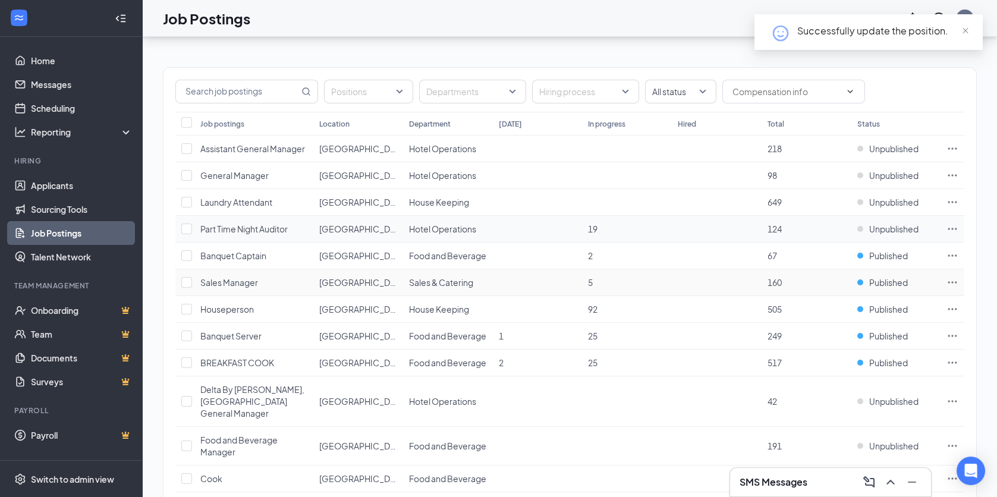
scroll to position [0, 0]
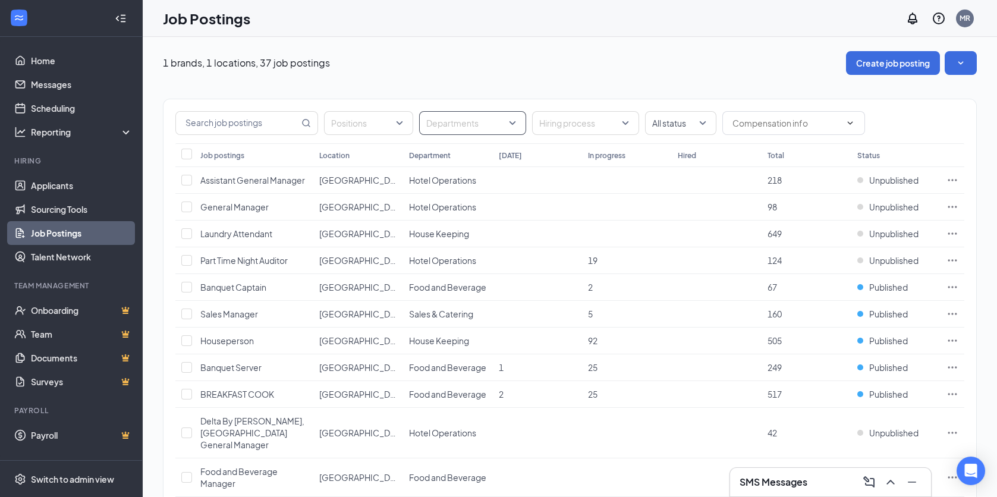
click at [510, 123] on div at bounding box center [466, 123] width 89 height 19
click at [455, 237] on span "Hotel Operations" at bounding box center [478, 236] width 67 height 11
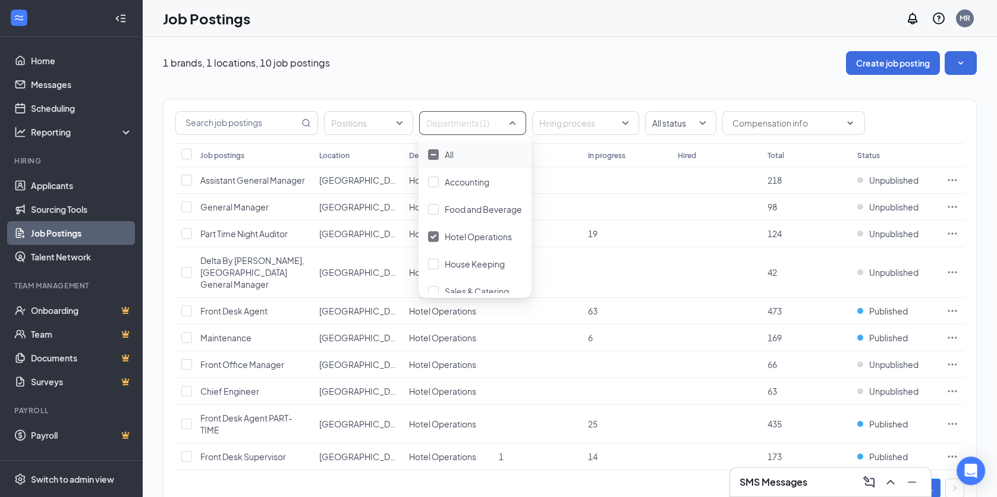
click at [560, 62] on div "1 brands, 1 locations, 10 job postings Create job posting" at bounding box center [570, 63] width 814 height 24
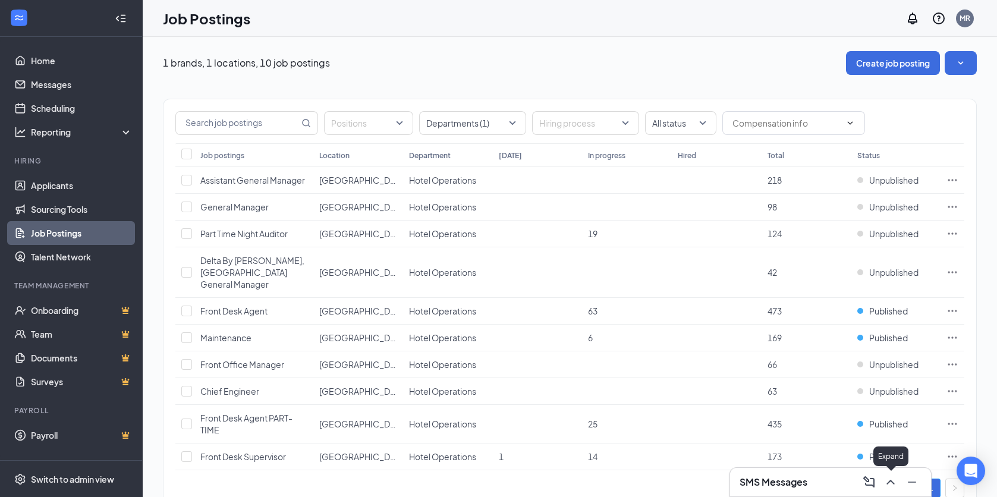
click at [893, 483] on icon "ChevronUp" at bounding box center [890, 482] width 14 height 14
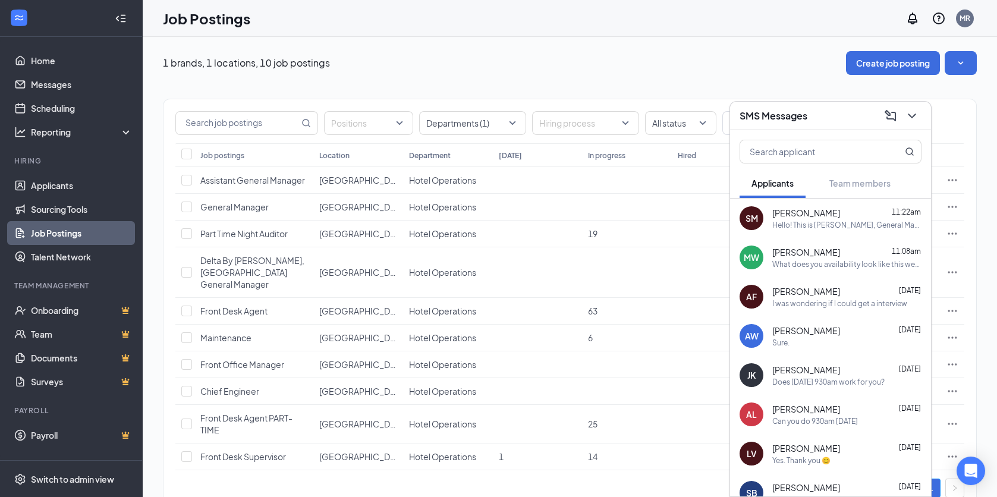
click at [59, 232] on link "Job Postings" at bounding box center [82, 233] width 102 height 24
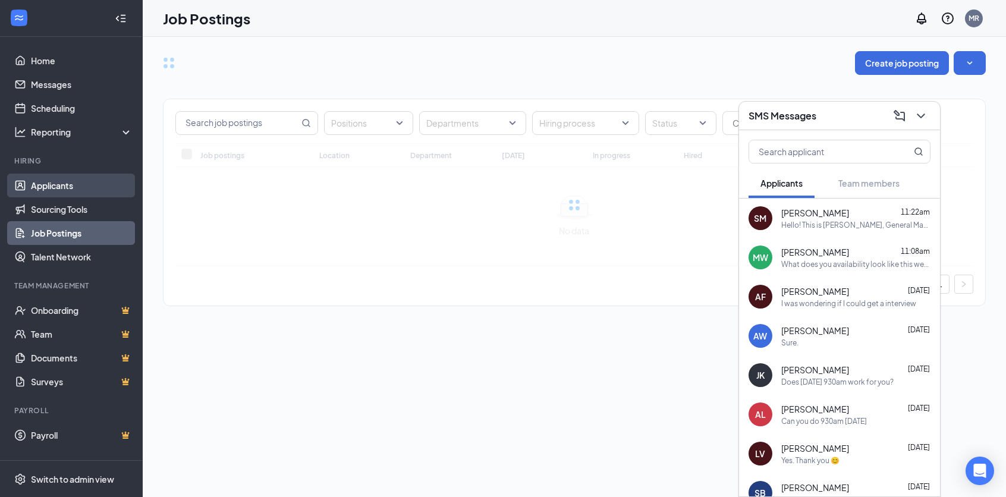
click at [52, 187] on link "Applicants" at bounding box center [82, 186] width 102 height 24
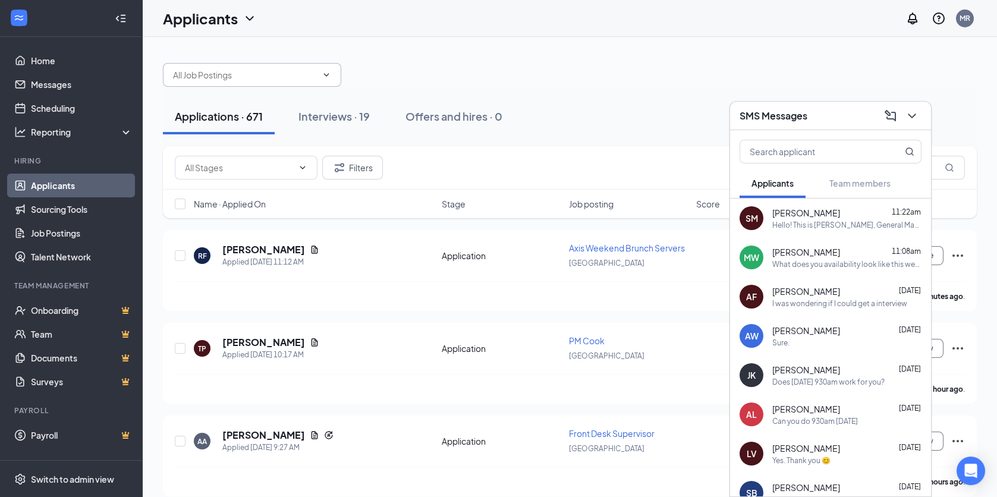
click at [322, 74] on icon "ChevronDown" at bounding box center [327, 75] width 10 height 10
click at [329, 75] on icon "ChevronDown" at bounding box center [327, 75] width 10 height 10
click at [326, 74] on icon "ChevronDown" at bounding box center [327, 75] width 10 height 10
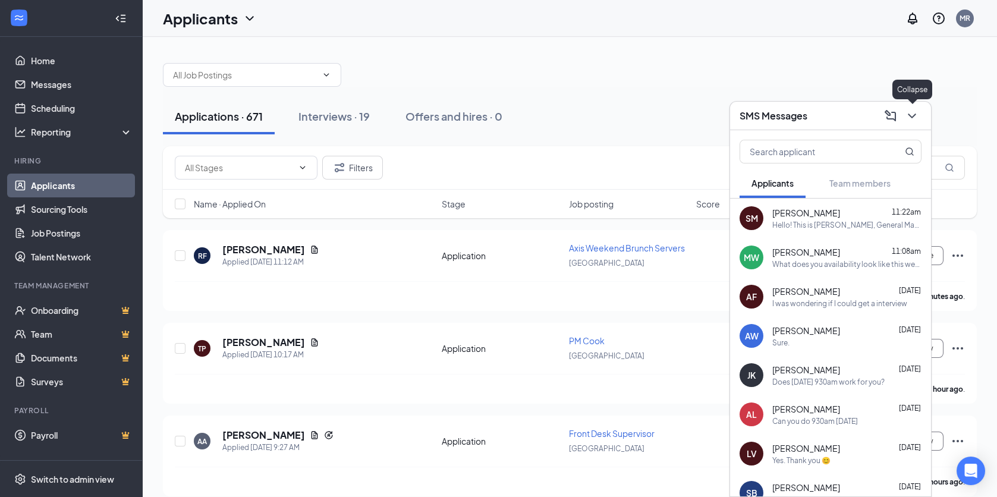
click at [909, 114] on icon "ChevronDown" at bounding box center [912, 116] width 14 height 14
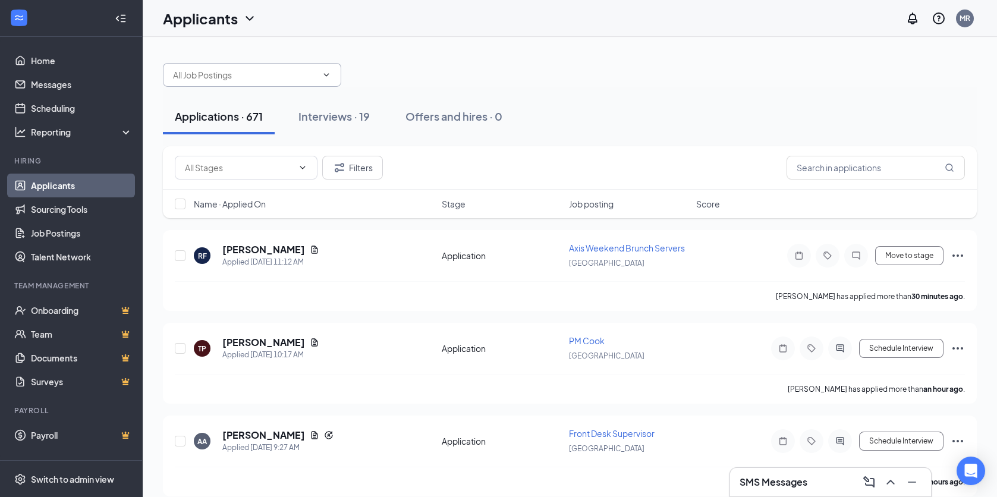
click at [325, 77] on icon "ChevronDown" at bounding box center [327, 75] width 10 height 10
click at [325, 75] on icon "ChevronDown" at bounding box center [326, 74] width 5 height 3
type input "barista"
click at [61, 185] on link "Applicants" at bounding box center [82, 186] width 102 height 24
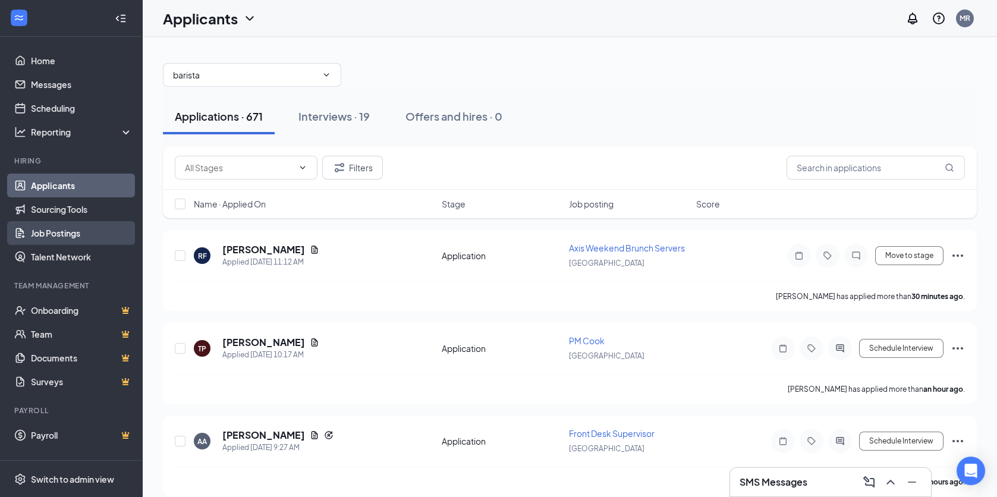
click at [66, 231] on link "Job Postings" at bounding box center [82, 233] width 102 height 24
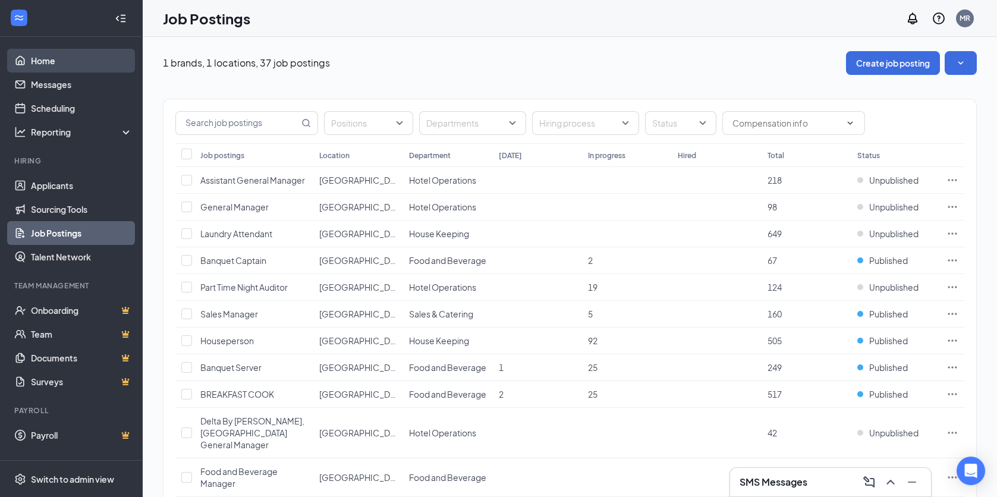
click at [43, 61] on link "Home" at bounding box center [82, 61] width 102 height 24
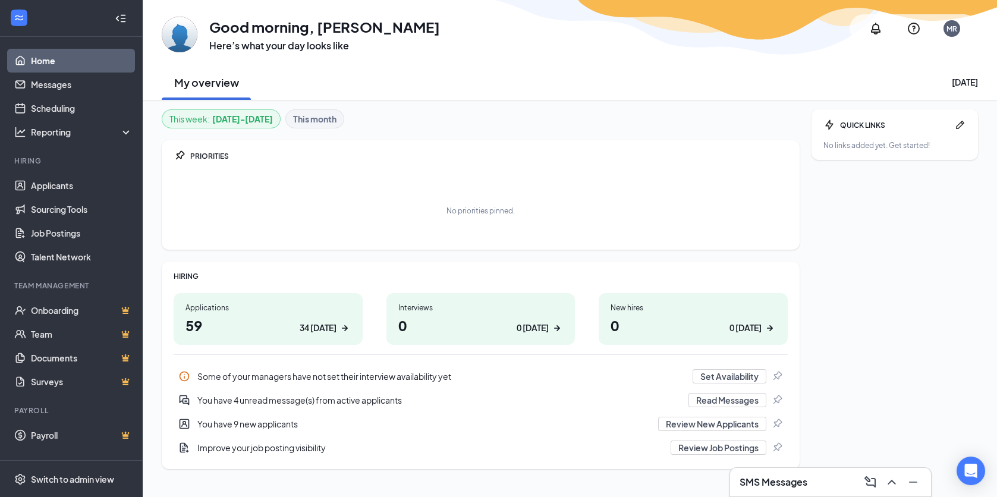
click at [286, 398] on div "You have 4 unread message(s) from active applicants" at bounding box center [439, 400] width 484 height 12
click at [59, 182] on link "Applicants" at bounding box center [82, 186] width 102 height 24
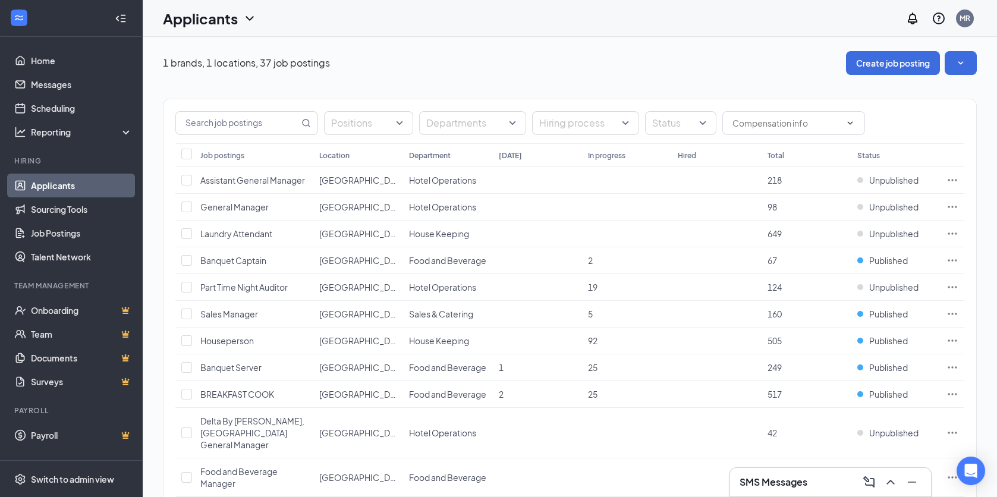
click at [249, 17] on icon "ChevronDown" at bounding box center [250, 18] width 14 height 14
click at [210, 49] on link "Applicants" at bounding box center [233, 52] width 128 height 12
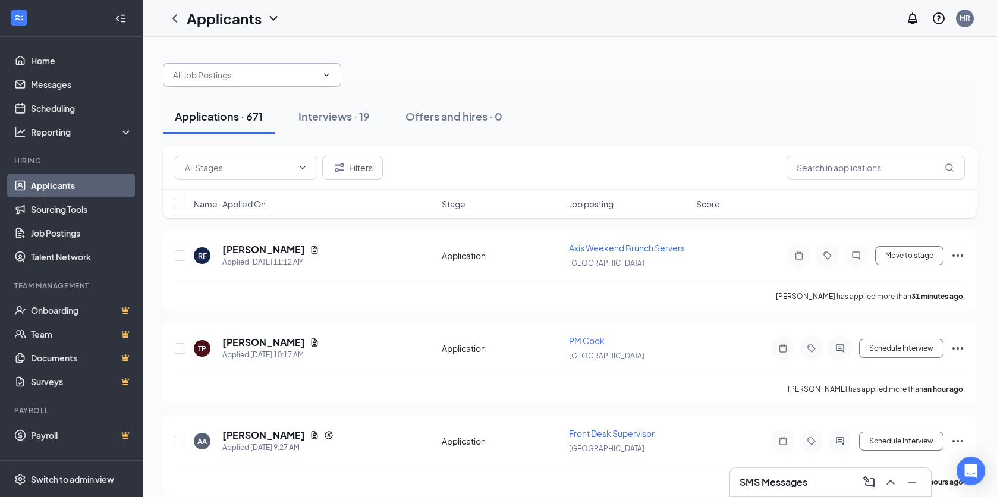
click at [298, 78] on input "text" at bounding box center [245, 74] width 144 height 13
click at [325, 71] on icon "ChevronDown" at bounding box center [327, 75] width 10 height 10
click at [326, 73] on icon "ChevronDown" at bounding box center [327, 75] width 10 height 10
click at [328, 75] on icon "ChevronDown" at bounding box center [326, 74] width 5 height 3
drag, startPoint x: 328, startPoint y: 75, endPoint x: 314, endPoint y: 75, distance: 13.7
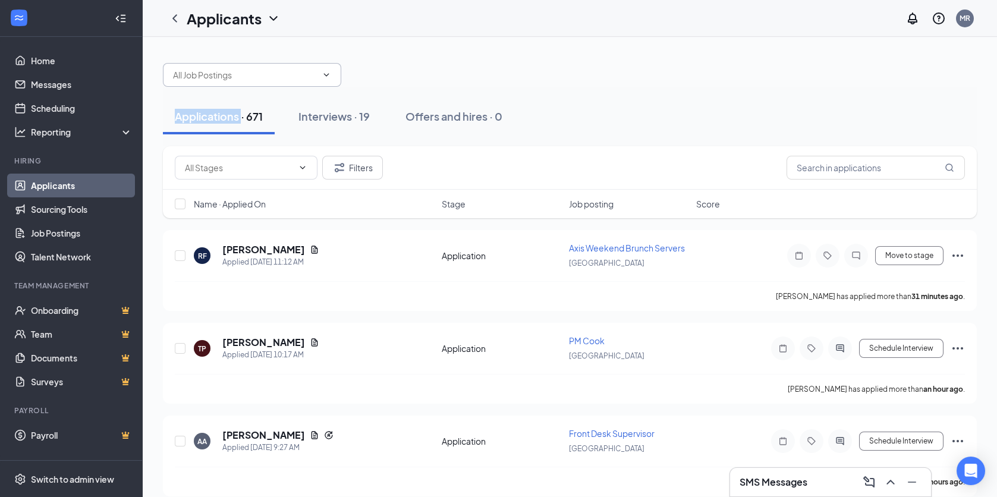
click at [326, 75] on icon "ChevronDown" at bounding box center [326, 74] width 5 height 3
click at [322, 74] on icon "ChevronDown" at bounding box center [327, 75] width 10 height 10
click at [325, 74] on icon "ChevronDown" at bounding box center [326, 74] width 5 height 3
click at [326, 78] on icon "ChevronDown" at bounding box center [327, 75] width 10 height 10
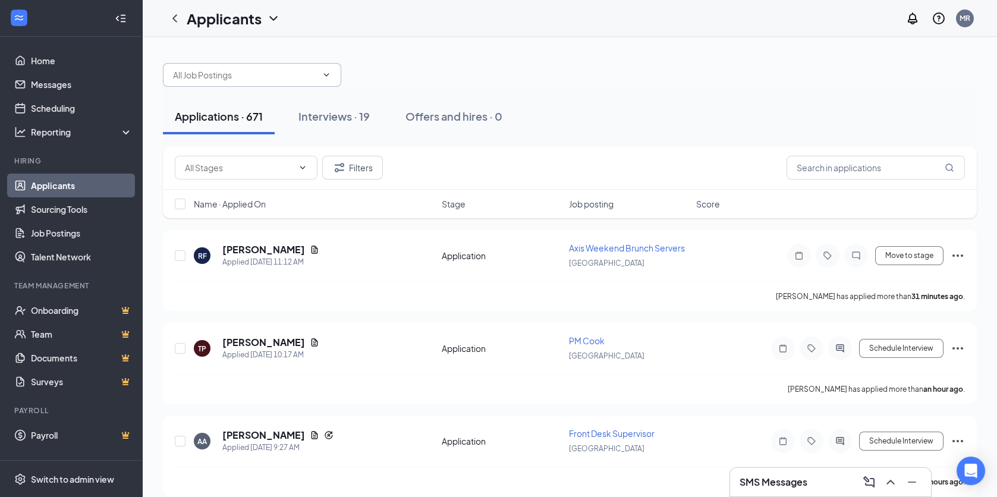
click at [249, 26] on h1 "Applicants" at bounding box center [224, 18] width 75 height 20
click at [221, 54] on link "Applicants" at bounding box center [257, 52] width 128 height 12
click at [327, 73] on icon "ChevronDown" at bounding box center [327, 75] width 10 height 10
click at [327, 74] on icon "ChevronDown" at bounding box center [327, 75] width 10 height 10
click at [326, 77] on icon "ChevronDown" at bounding box center [327, 75] width 10 height 10
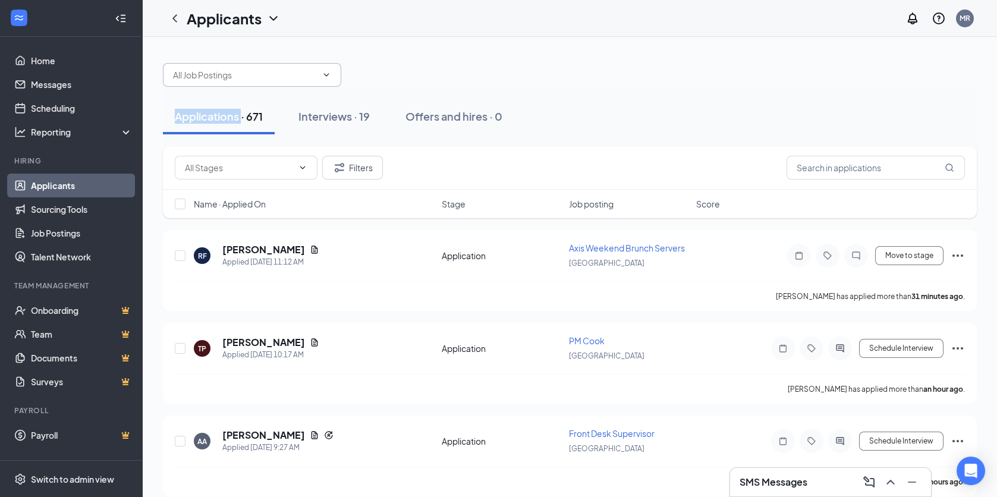
click at [326, 77] on icon "ChevronDown" at bounding box center [327, 75] width 10 height 10
click at [322, 77] on icon "ChevronDown" at bounding box center [327, 75] width 10 height 10
click at [336, 165] on icon "Filter" at bounding box center [340, 167] width 10 height 9
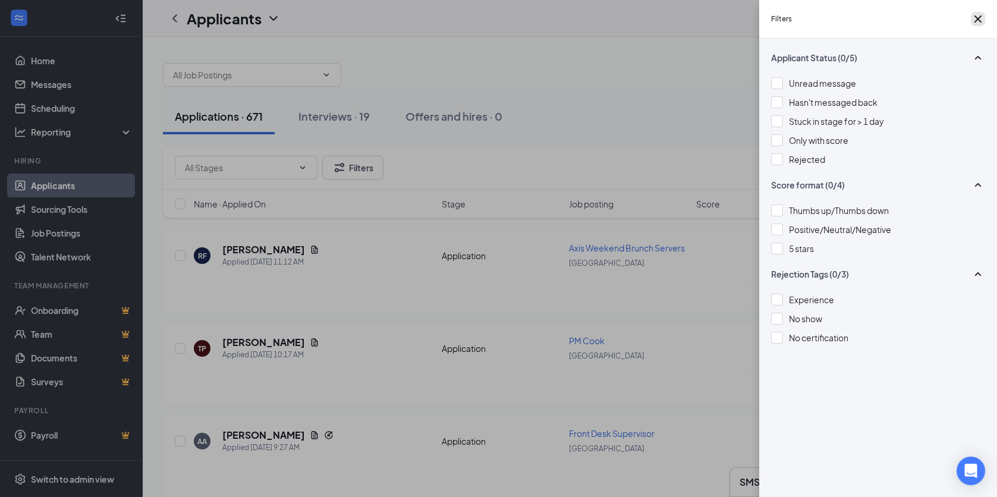
click at [977, 17] on icon "Cross" at bounding box center [978, 19] width 14 height 14
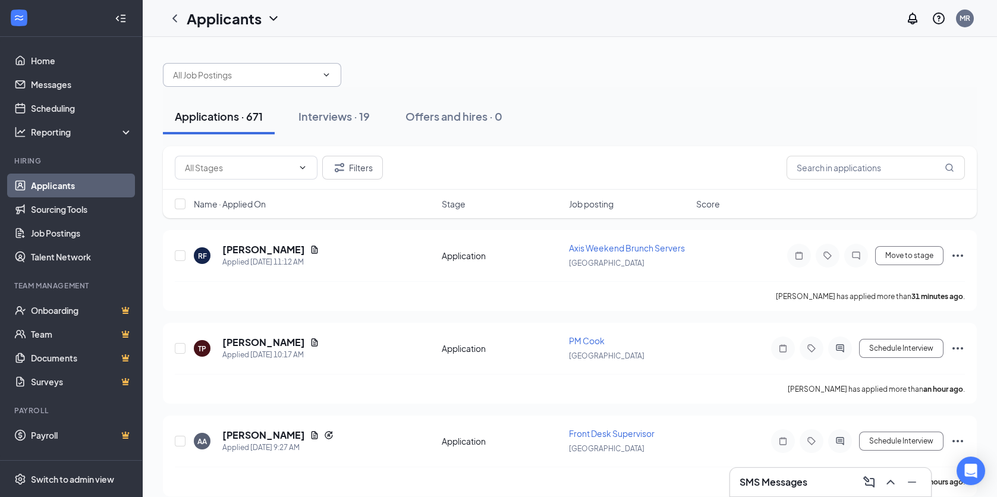
click at [253, 79] on input "text" at bounding box center [245, 74] width 144 height 13
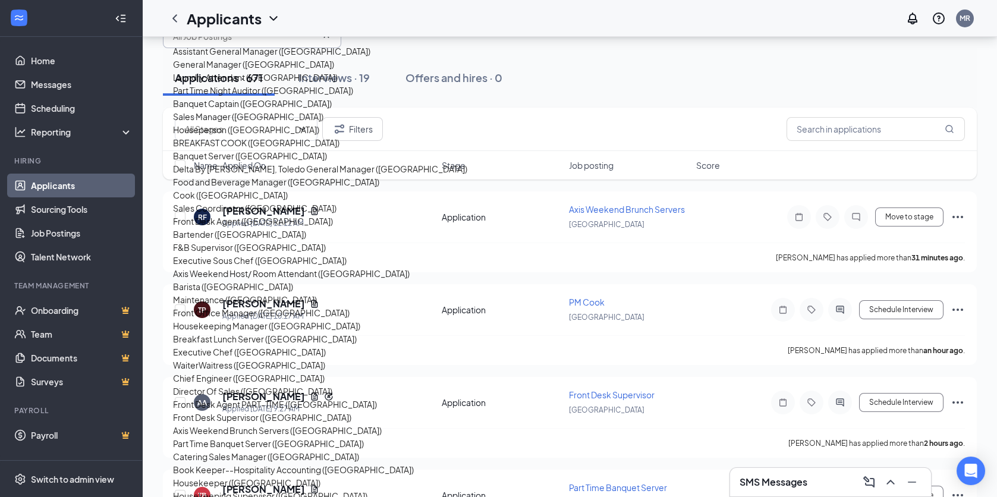
scroll to position [59, 0]
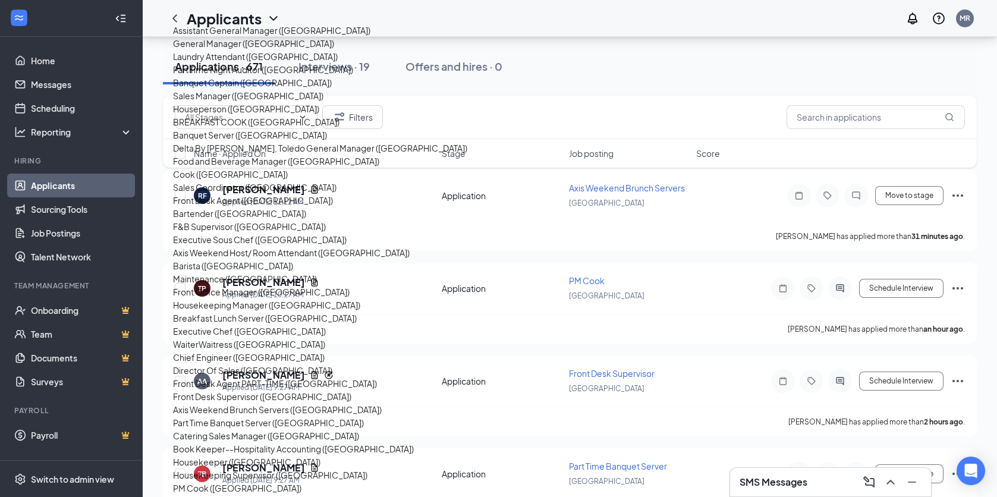
click at [187, 266] on div "Barista ([GEOGRAPHIC_DATA])" at bounding box center [233, 265] width 120 height 13
type input "Barista ([GEOGRAPHIC_DATA])"
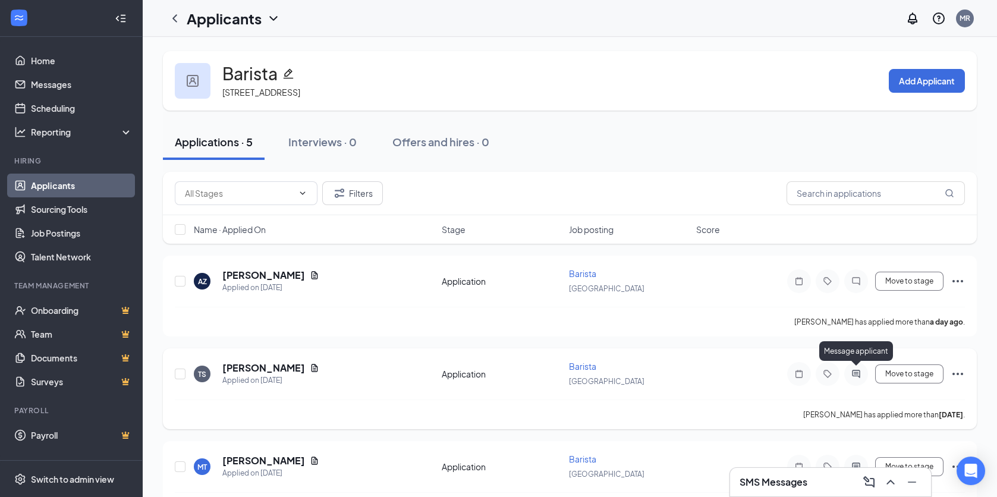
click at [857, 374] on icon "ActiveChat" at bounding box center [856, 374] width 8 height 8
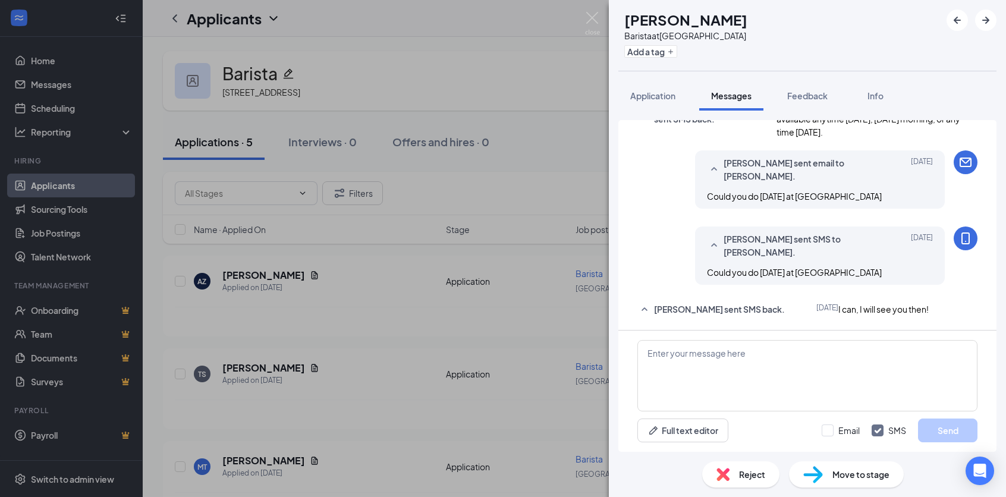
scroll to position [376, 0]
click at [810, 364] on textarea at bounding box center [807, 375] width 340 height 71
click at [672, 364] on textarea at bounding box center [807, 375] width 340 height 71
paste textarea "Perfect! We are located at [STREET_ADDRESS][US_STATE] Next door to the [GEOGRAP…"
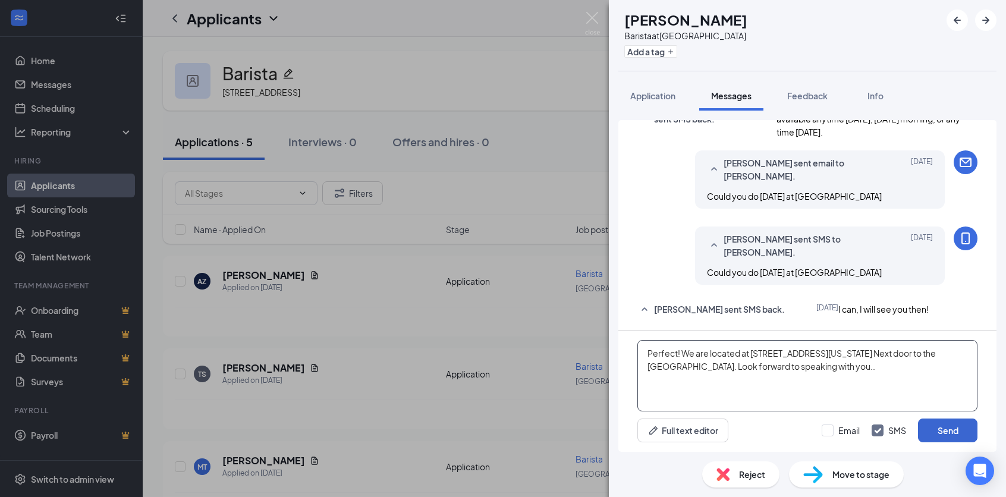
type textarea "Perfect! We are located at [STREET_ADDRESS][US_STATE] Next door to the [GEOGRAP…"
click at [951, 433] on button "Send" at bounding box center [947, 430] width 59 height 24
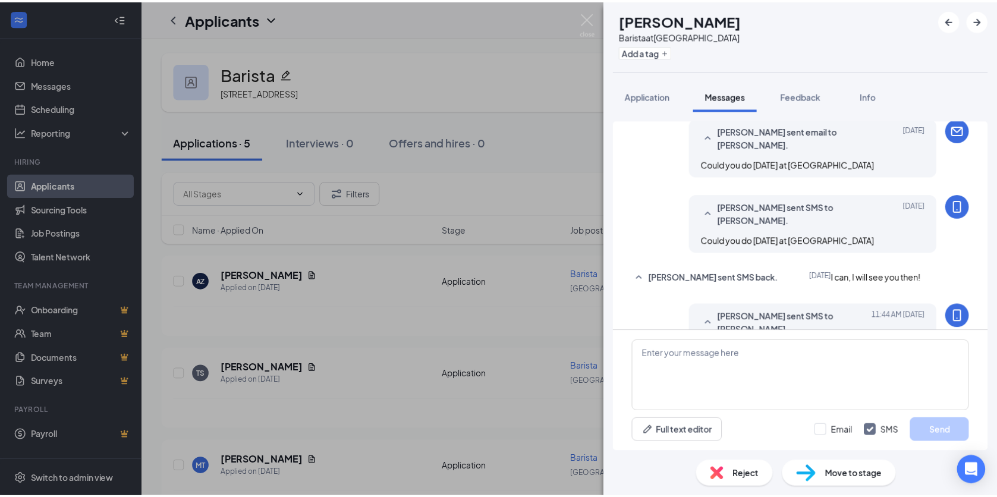
scroll to position [479, 0]
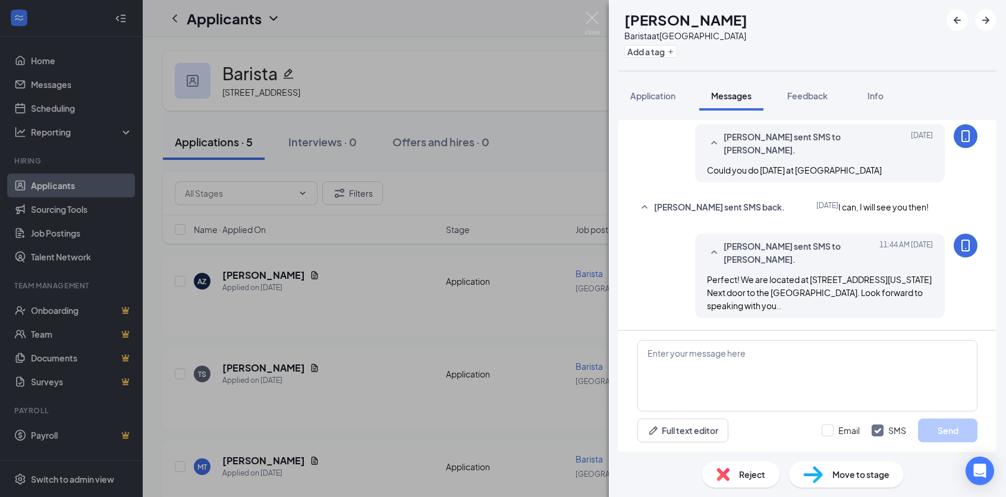
click at [459, 399] on div "TS [PERSON_NAME] Barista at [GEOGRAPHIC_DATA] Add a tag Application Messages Fe…" at bounding box center [503, 248] width 1006 height 497
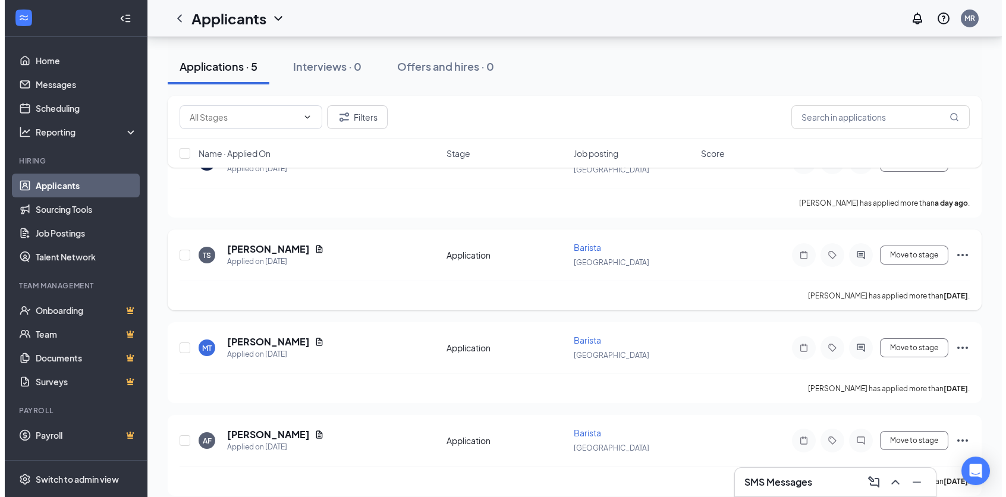
scroll to position [119, 0]
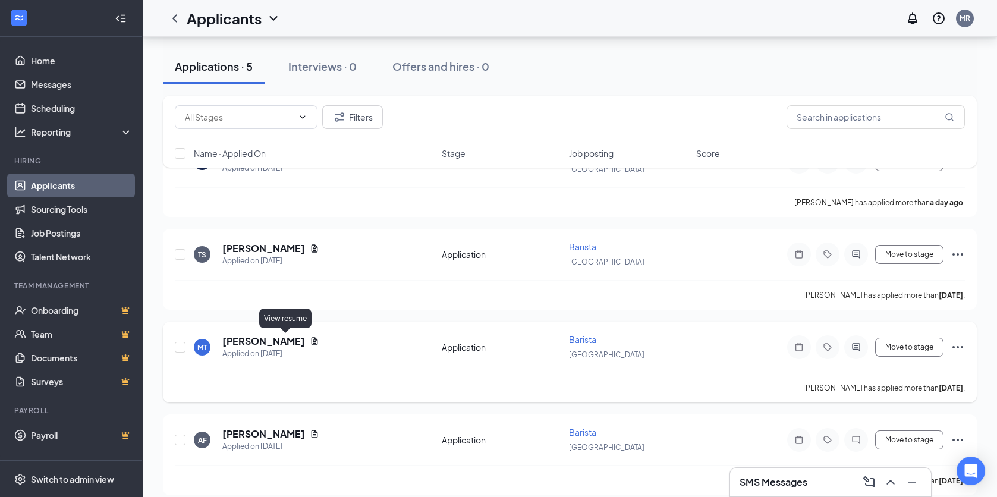
click at [310, 338] on icon "Document" at bounding box center [315, 341] width 10 height 10
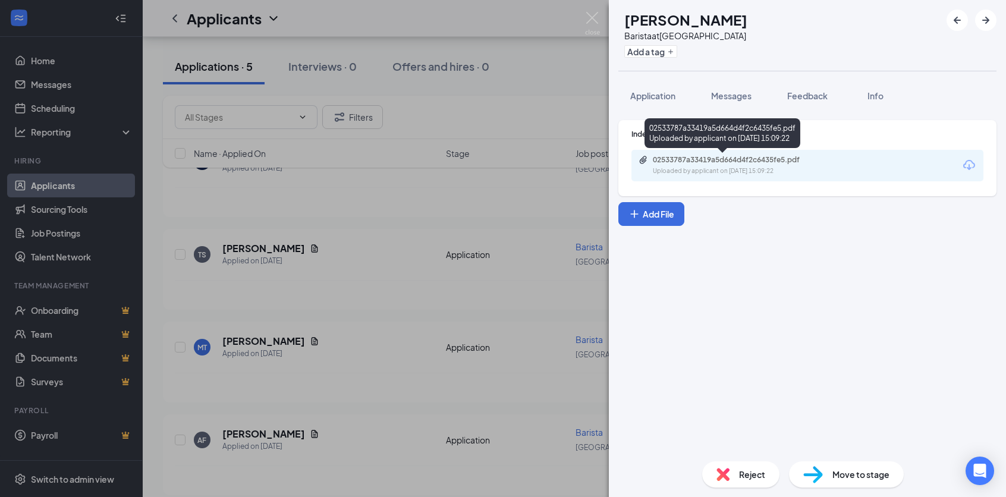
click at [741, 156] on div "02533787a33419a5d664d4f2c6435fe5.pdf" at bounding box center [736, 160] width 166 height 10
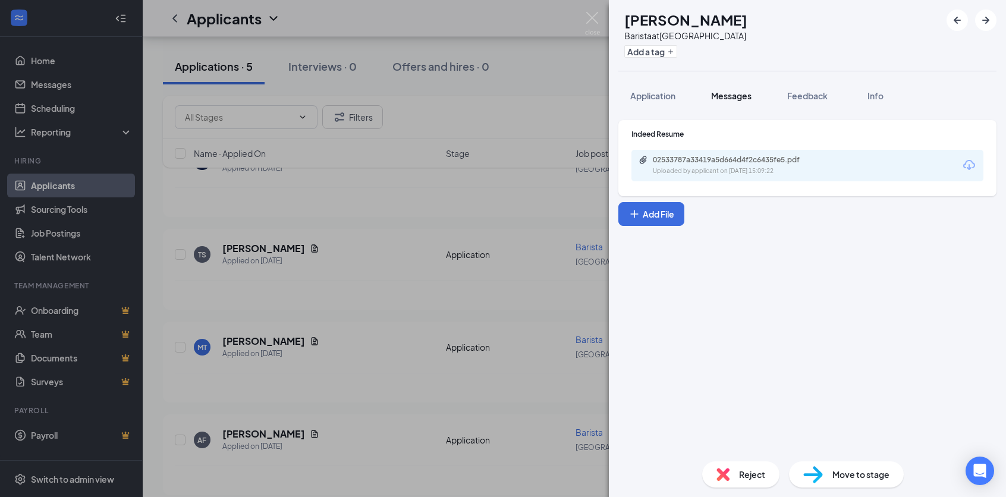
click at [741, 92] on span "Messages" at bounding box center [731, 95] width 40 height 11
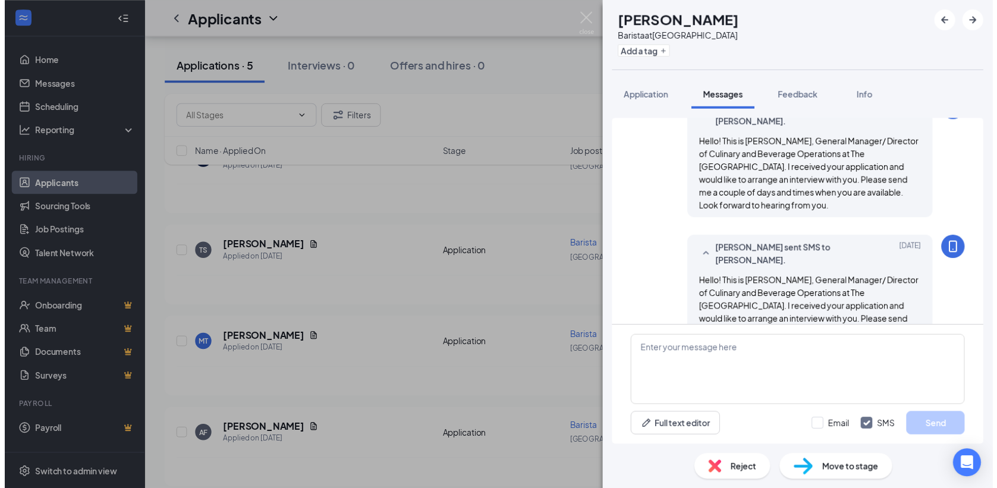
scroll to position [95, 0]
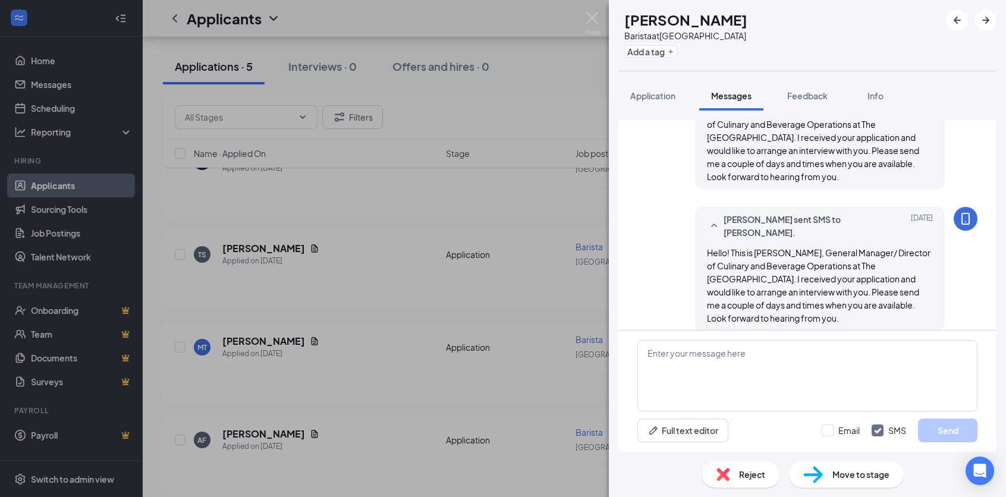
click at [326, 395] on div "MT [PERSON_NAME] at [GEOGRAPHIC_DATA] Add a tag Application Messages Feedback I…" at bounding box center [503, 248] width 1006 height 497
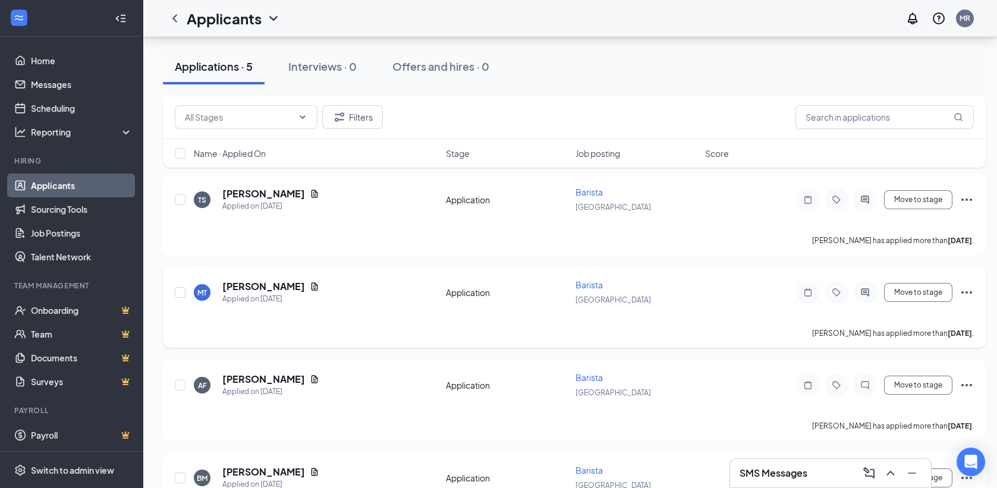
scroll to position [229, 0]
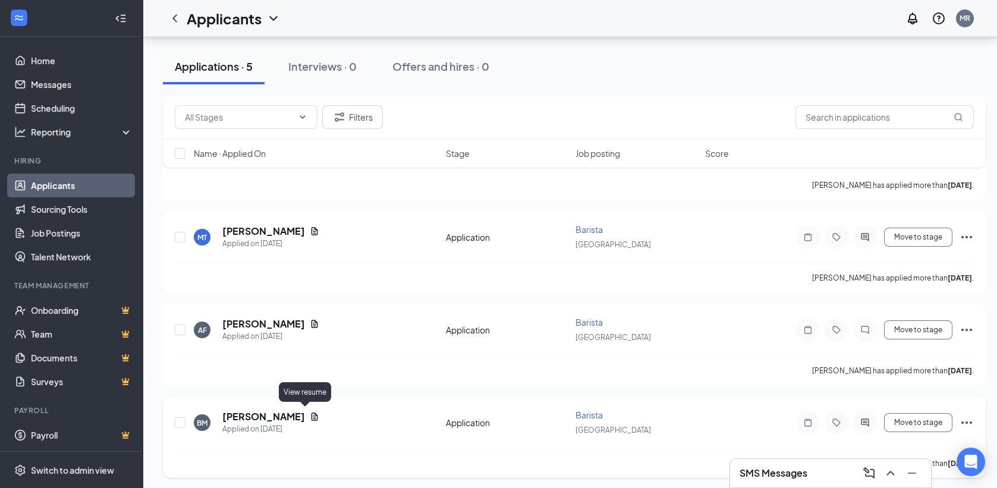
click at [311, 413] on icon "Document" at bounding box center [314, 417] width 7 height 8
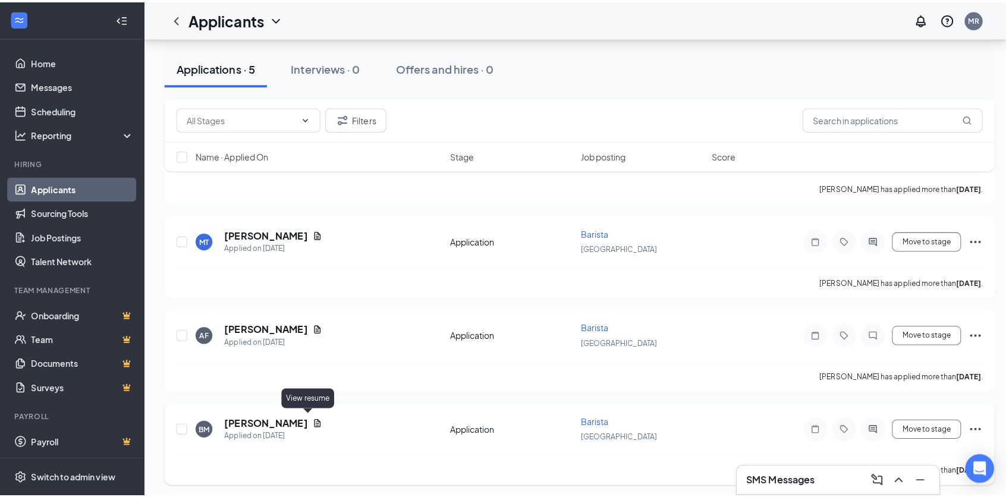
scroll to position [220, 0]
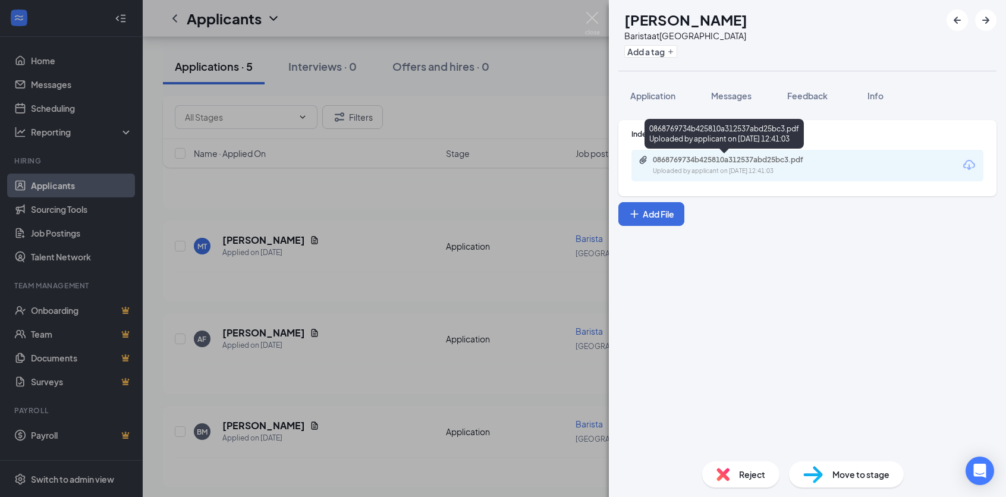
click at [754, 155] on div "0868769734b425810a312537abd25bc3.pdf" at bounding box center [736, 160] width 166 height 10
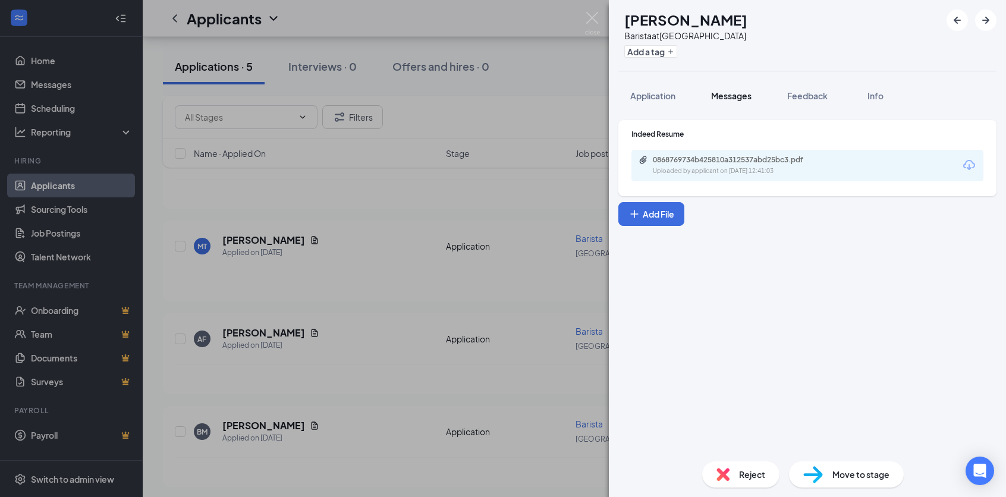
click at [739, 95] on span "Messages" at bounding box center [731, 95] width 40 height 11
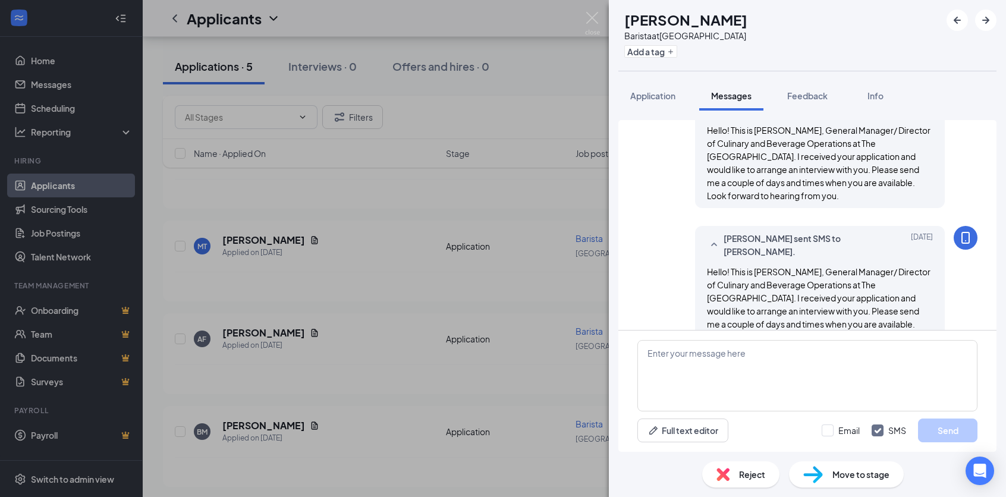
scroll to position [363, 0]
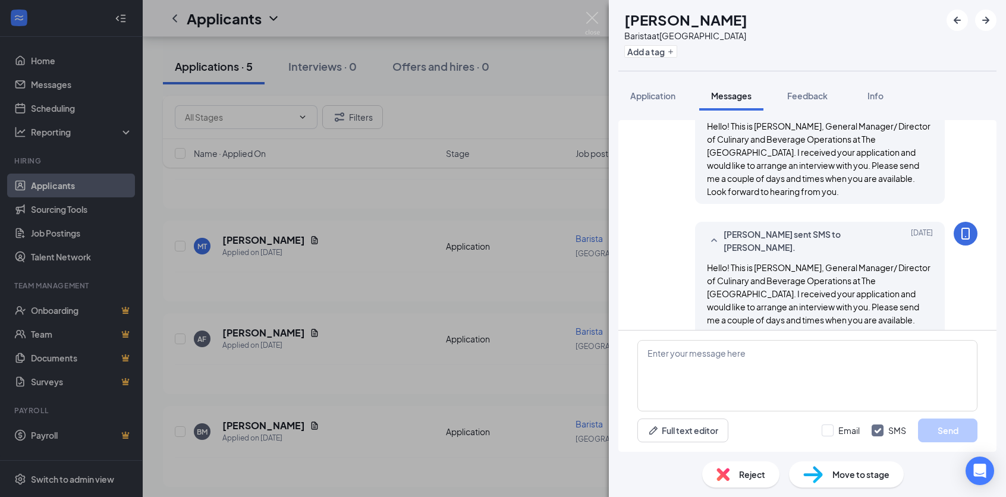
drag, startPoint x: 609, startPoint y: 9, endPoint x: 598, endPoint y: 14, distance: 12.0
click at [609, 14] on div "BM [PERSON_NAME] Barista at [GEOGRAPHIC_DATA] Add a tag Application Messages Fe…" at bounding box center [807, 248] width 397 height 497
click at [594, 15] on img at bounding box center [592, 23] width 15 height 23
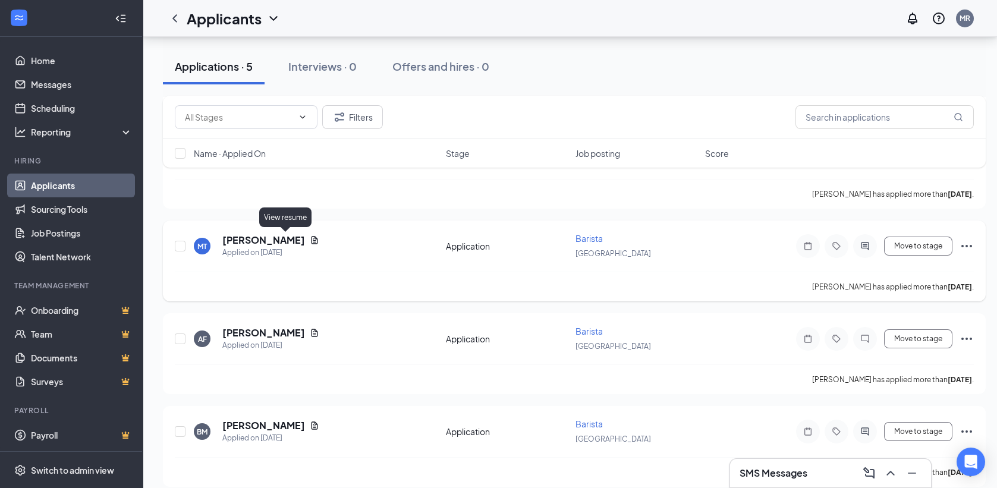
click at [310, 238] on icon "Document" at bounding box center [315, 240] width 10 height 10
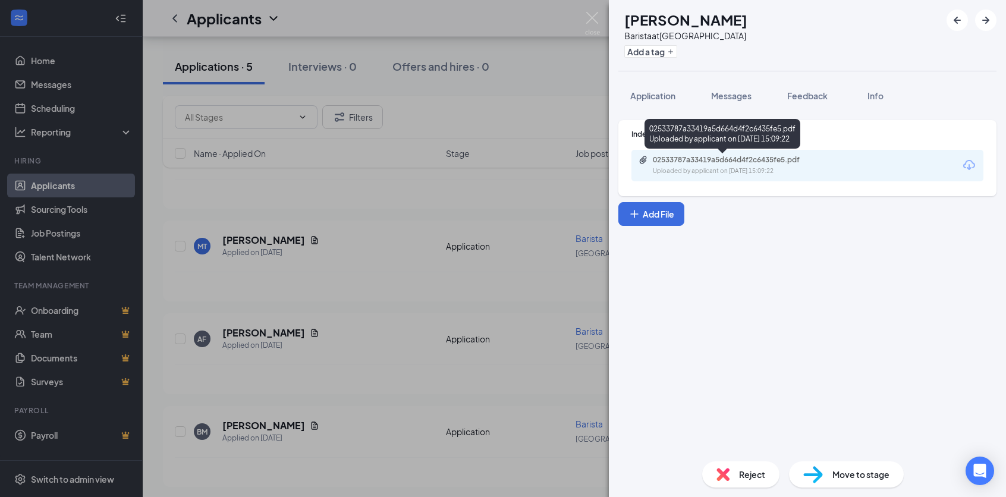
click at [699, 158] on div "02533787a33419a5d664d4f2c6435fe5.pdf" at bounding box center [736, 160] width 166 height 10
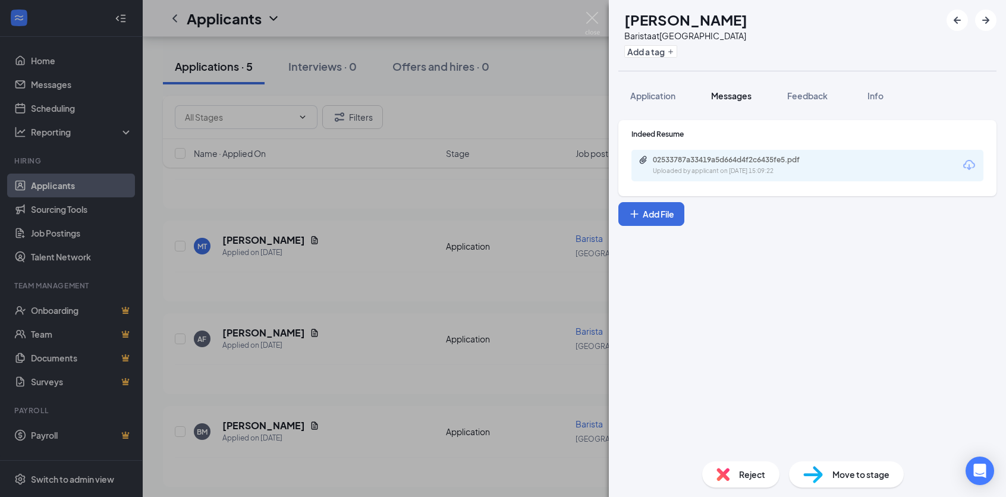
click at [734, 90] on span "Messages" at bounding box center [731, 95] width 40 height 11
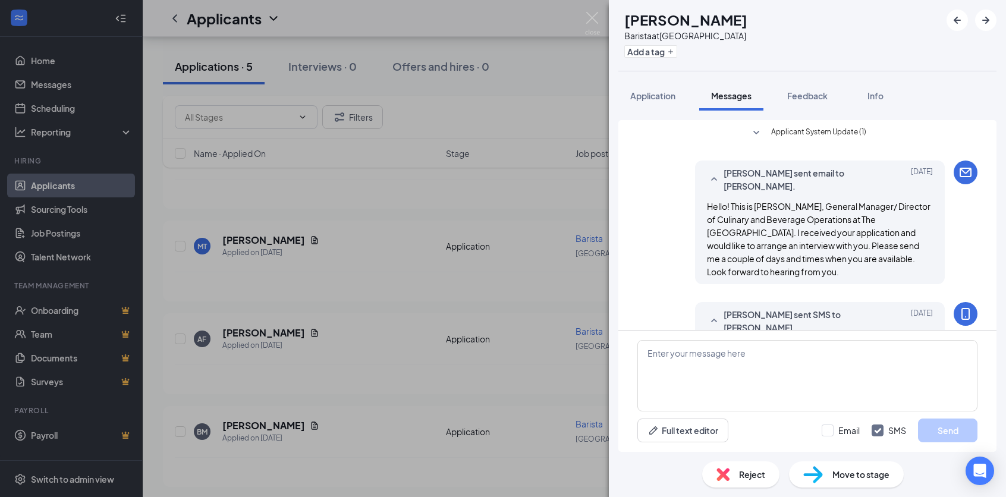
click at [395, 204] on div "MT [PERSON_NAME] at [GEOGRAPHIC_DATA] Add a tag Application Messages Feedback I…" at bounding box center [503, 248] width 1006 height 497
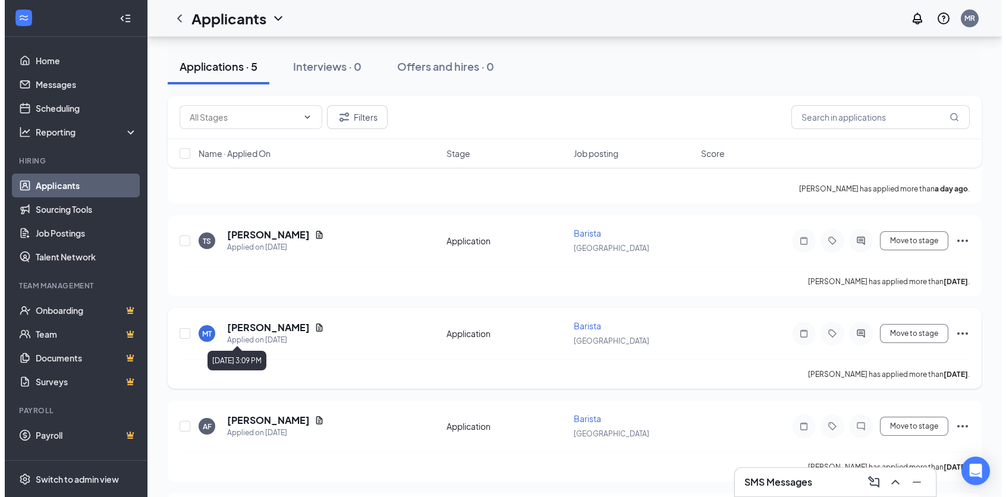
scroll to position [42, 0]
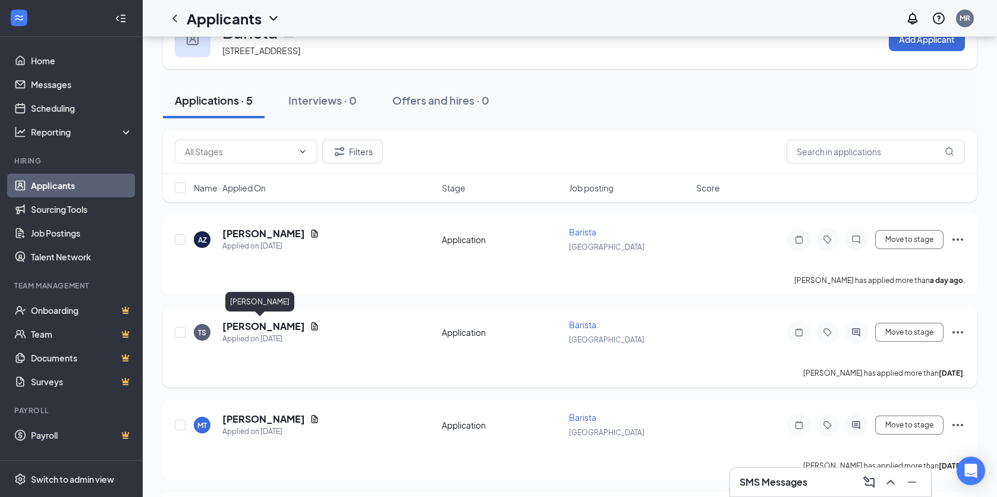
click at [257, 322] on h5 "[PERSON_NAME]" at bounding box center [263, 326] width 83 height 13
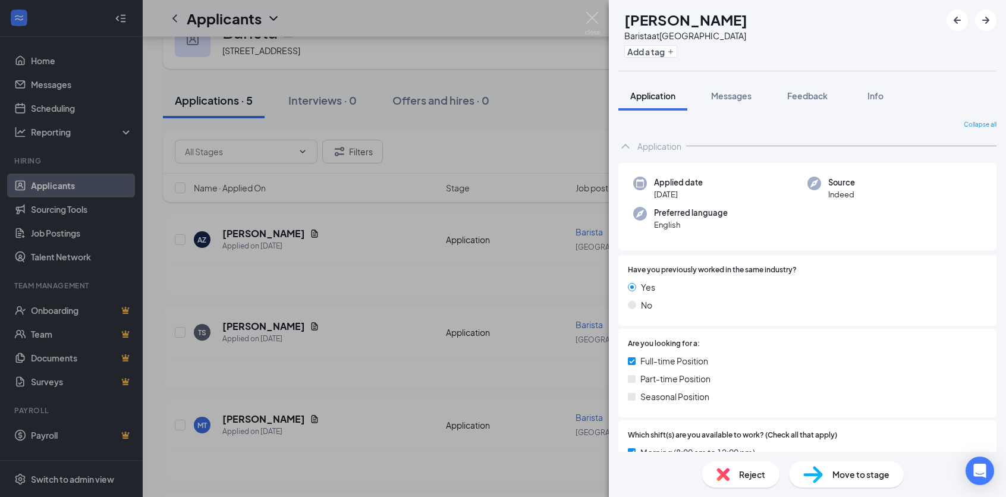
click at [360, 325] on div "TS [PERSON_NAME] Barista at [GEOGRAPHIC_DATA] Add a tag Application Messages Fe…" at bounding box center [503, 248] width 1006 height 497
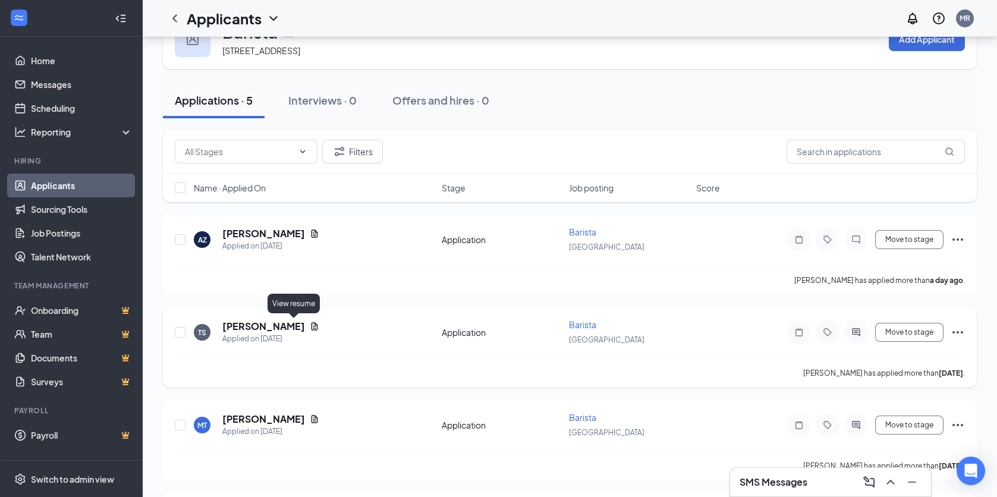
click at [311, 325] on icon "Document" at bounding box center [314, 326] width 7 height 8
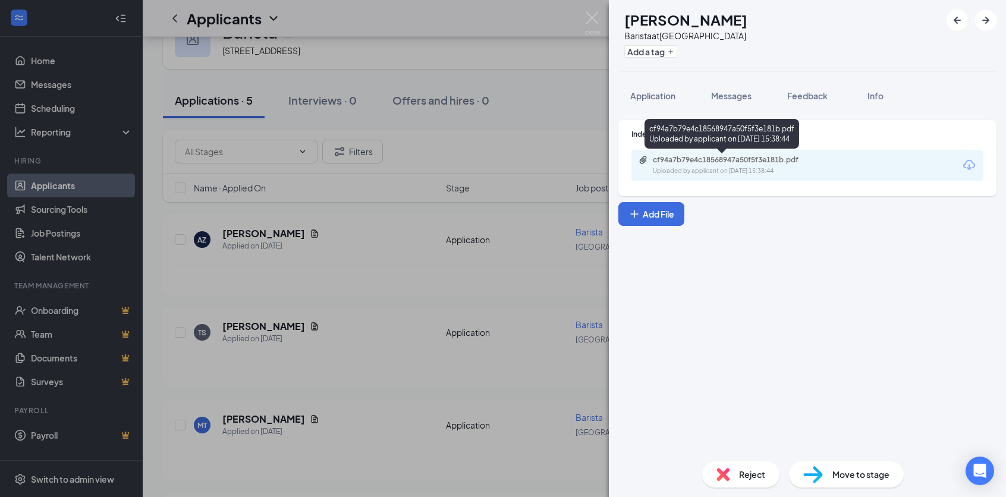
click at [736, 155] on div "cf94a7b79e4c18568947a50f5f3e181b.pdf" at bounding box center [736, 160] width 166 height 10
